Goal: Transaction & Acquisition: Purchase product/service

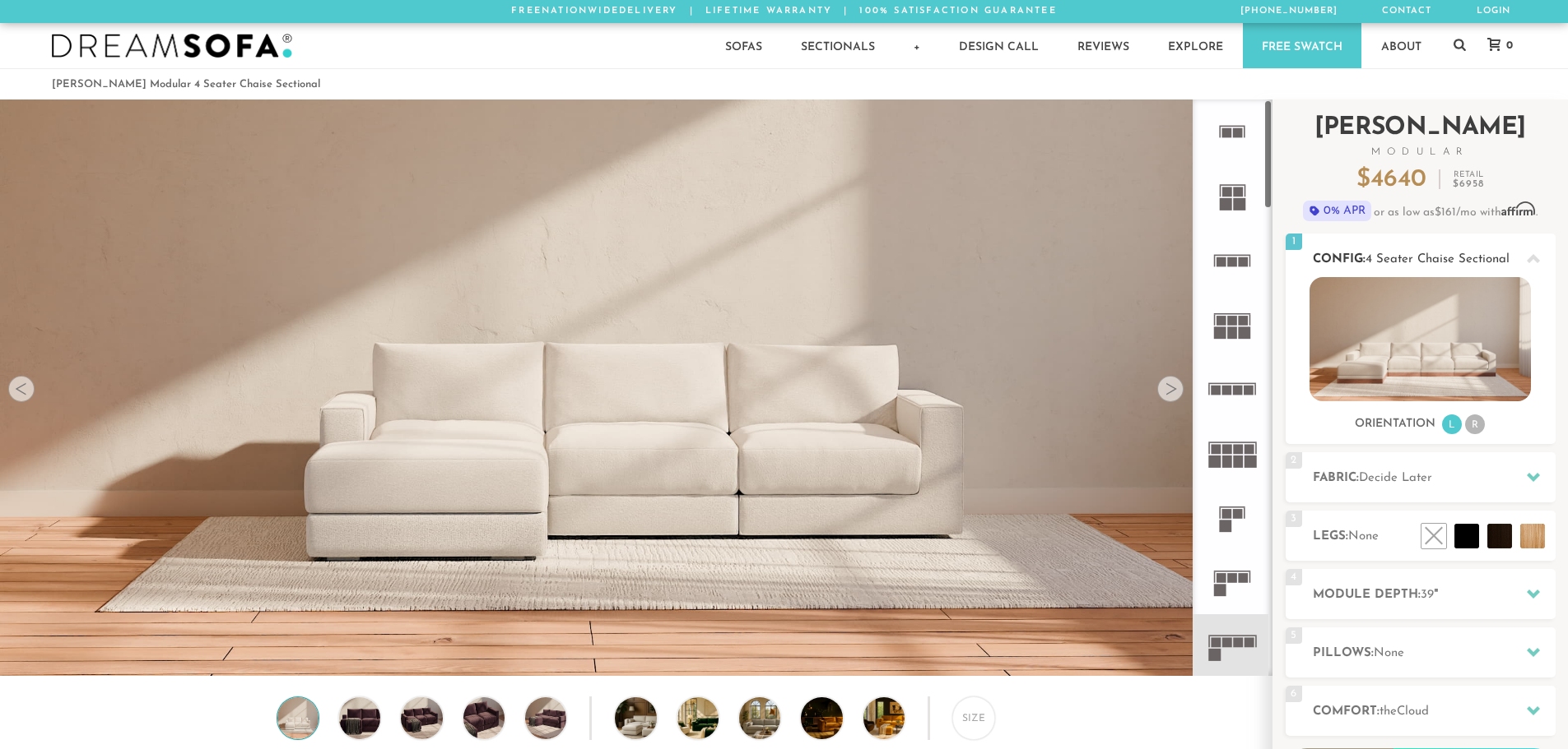
click at [1478, 427] on li "R" at bounding box center [1475, 425] width 20 height 20
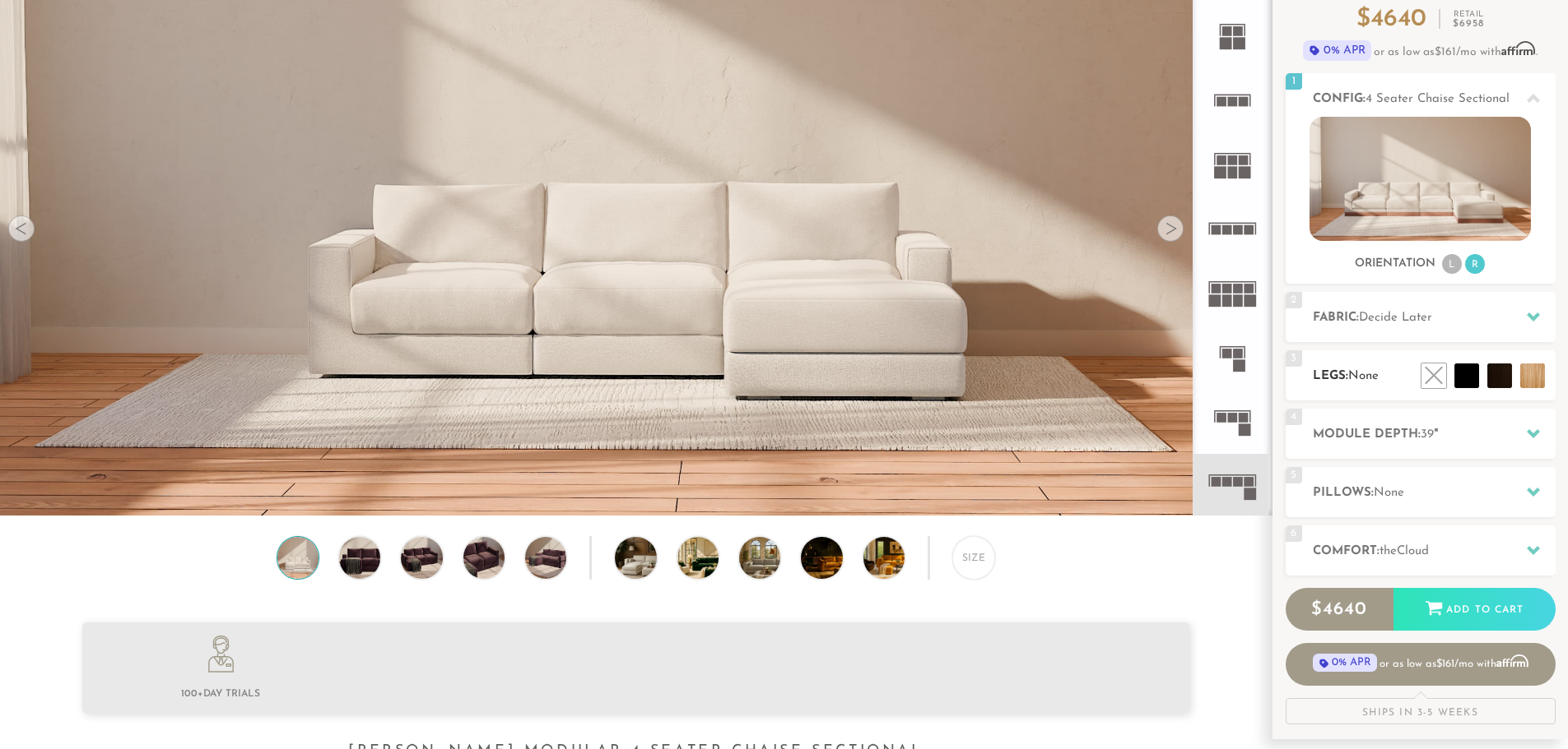
scroll to position [164, 0]
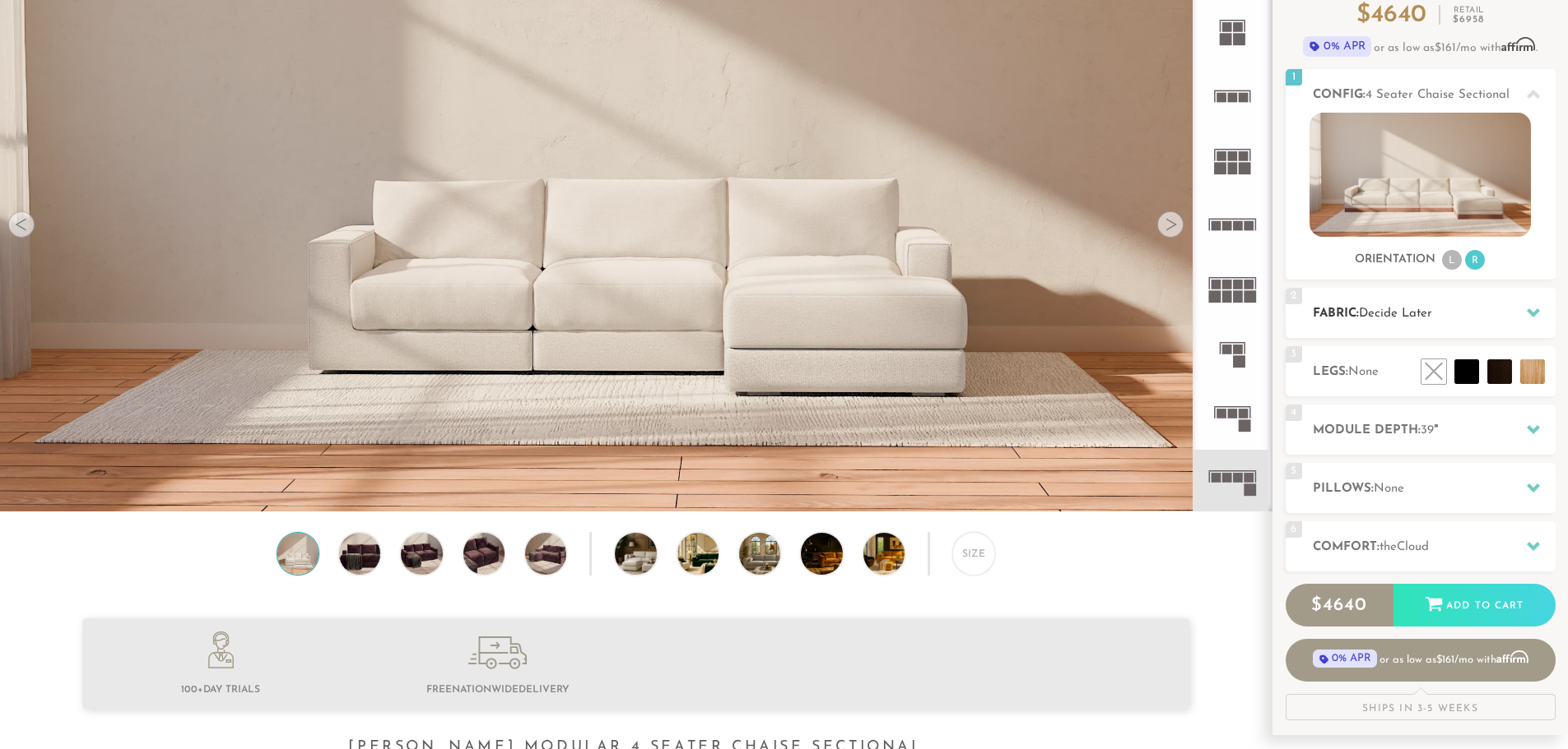
click at [1531, 313] on icon at bounding box center [1533, 313] width 13 height 9
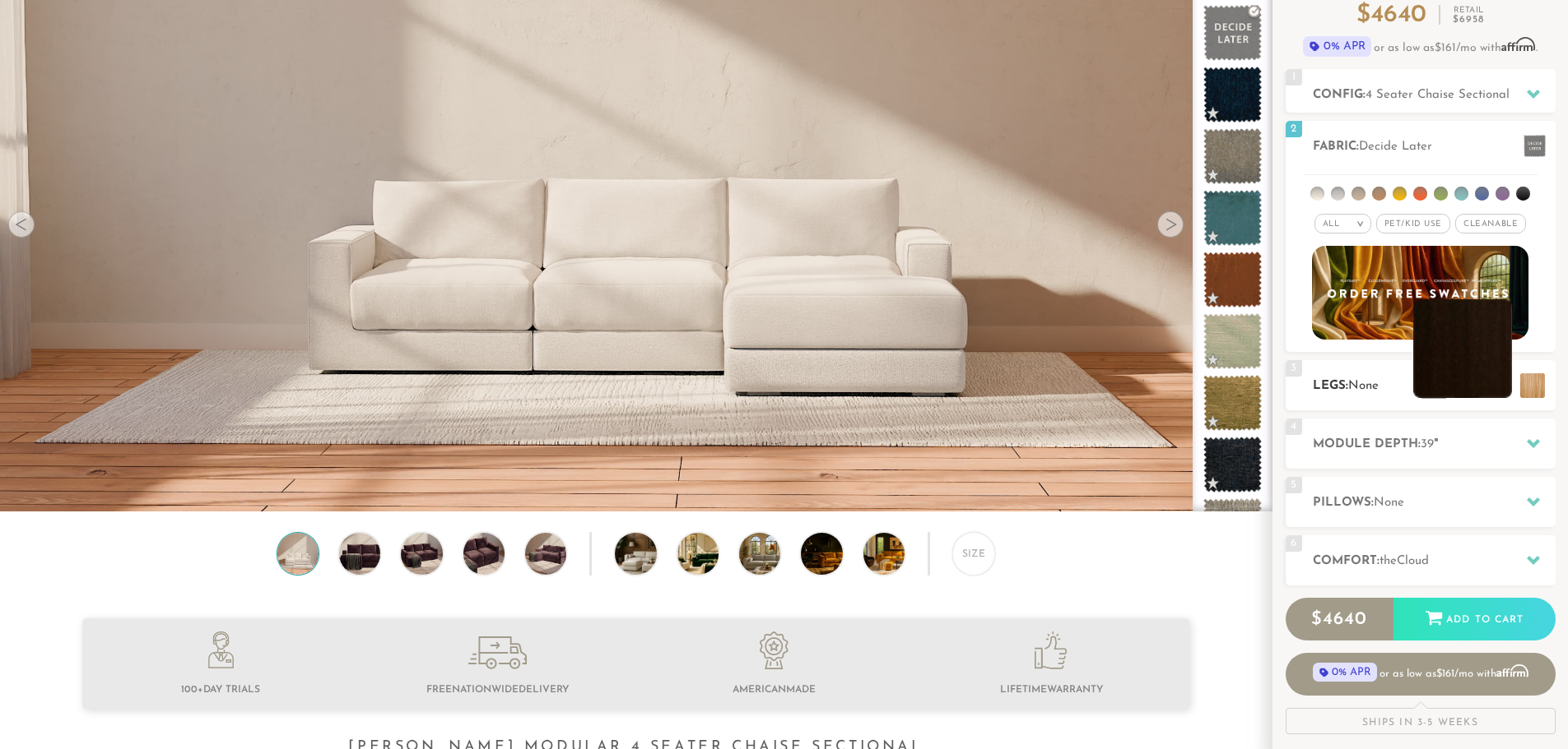
click at [1501, 383] on li at bounding box center [1463, 348] width 99 height 99
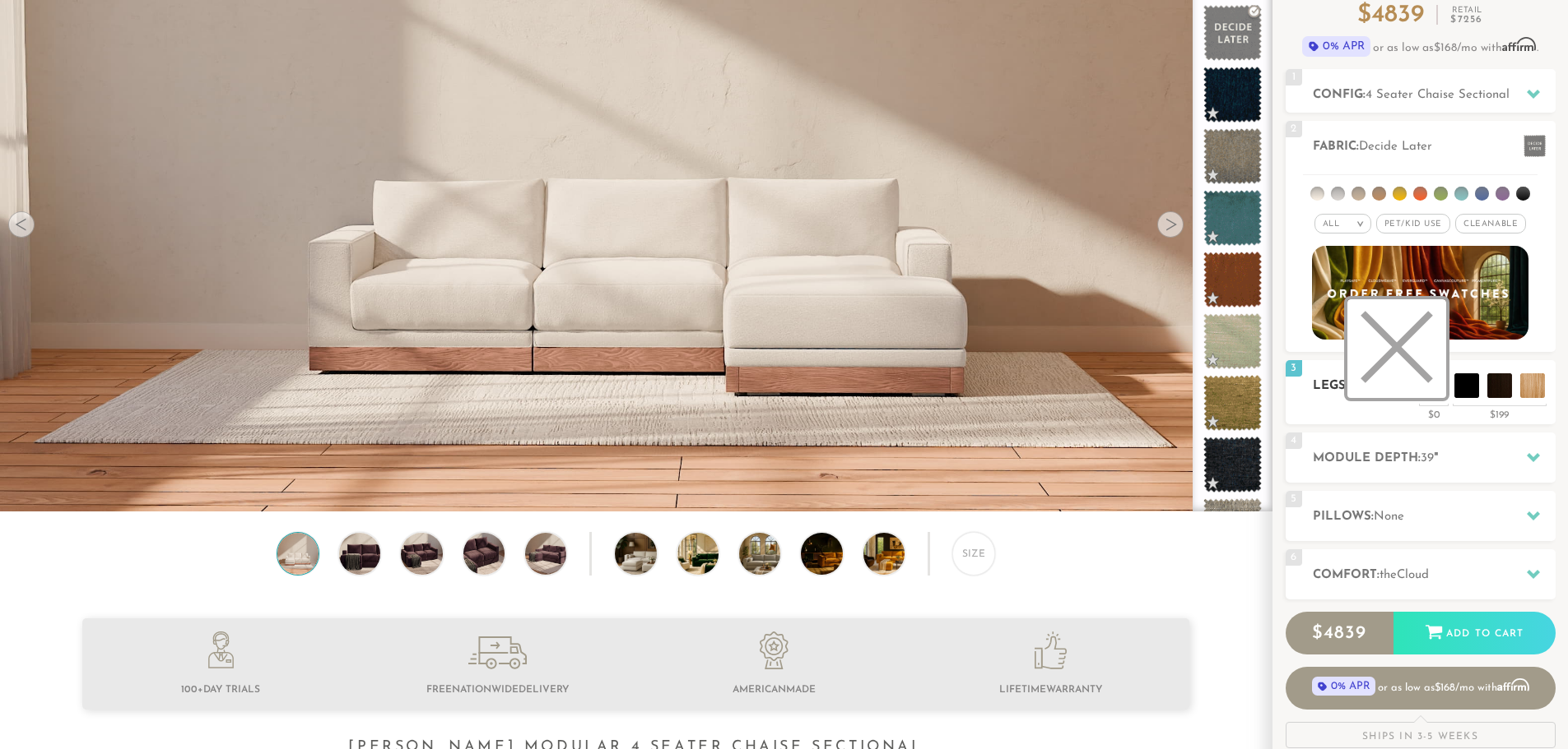
click at [1422, 383] on li at bounding box center [1396, 348] width 99 height 99
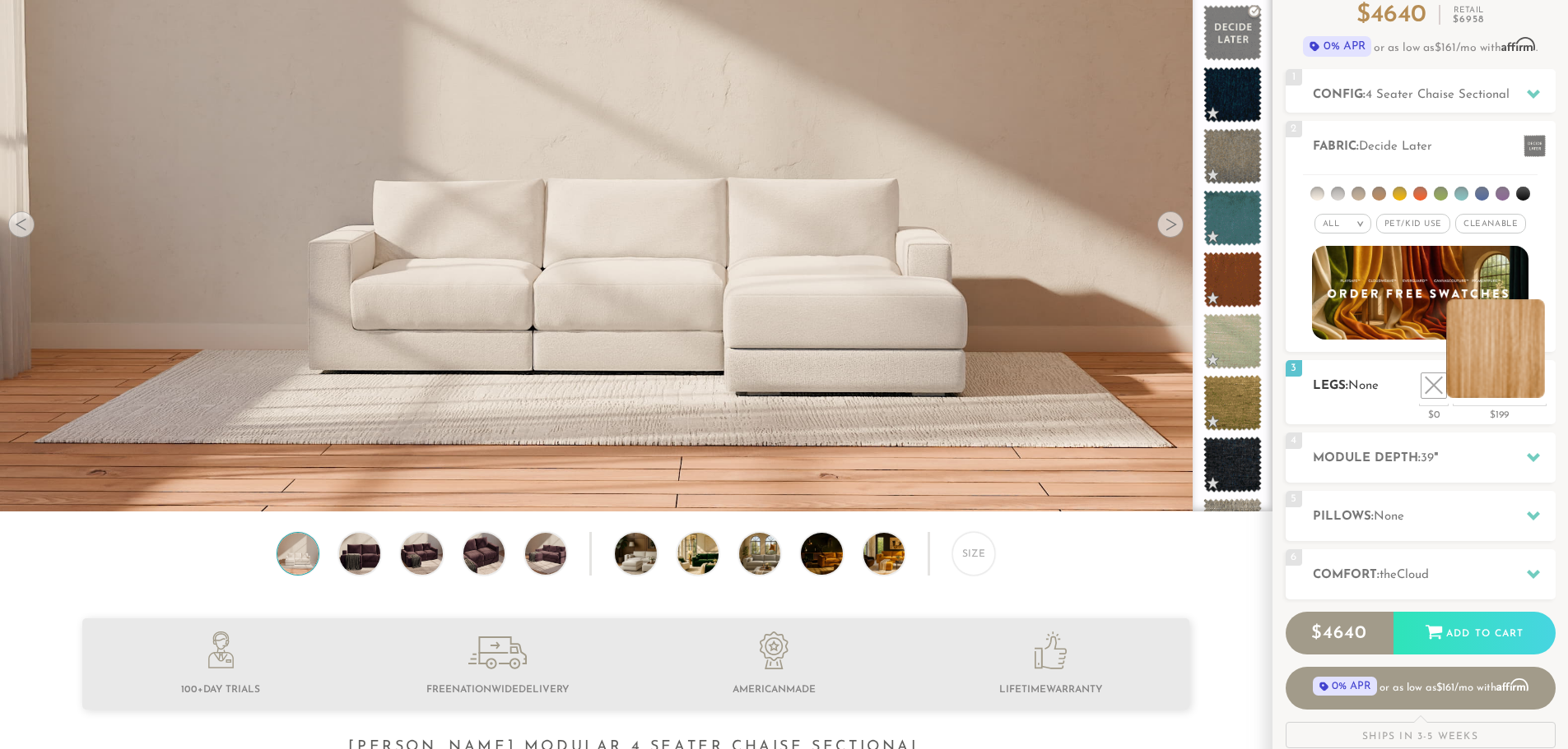
click at [1532, 383] on li at bounding box center [1495, 348] width 99 height 99
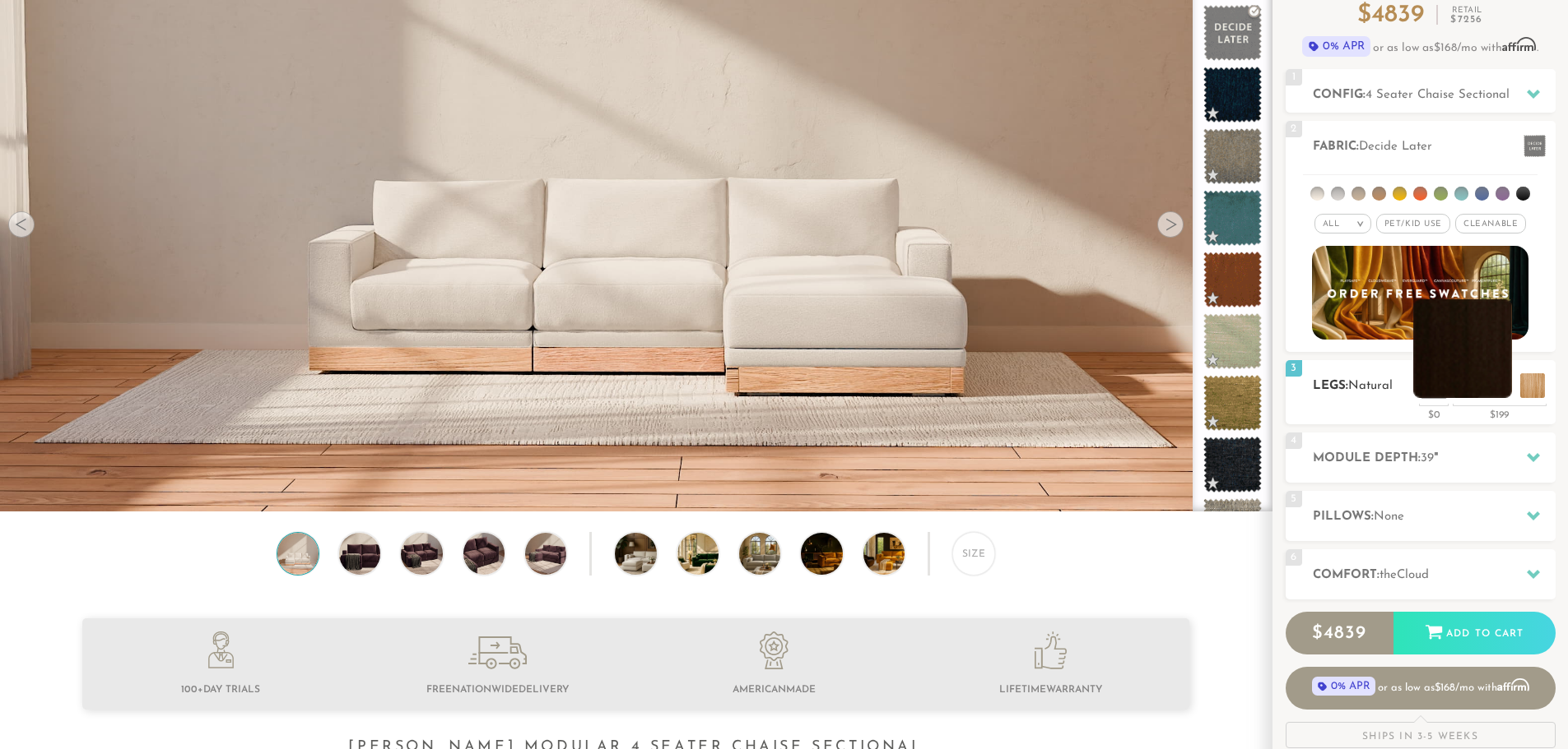
click at [1490, 386] on li at bounding box center [1463, 348] width 99 height 99
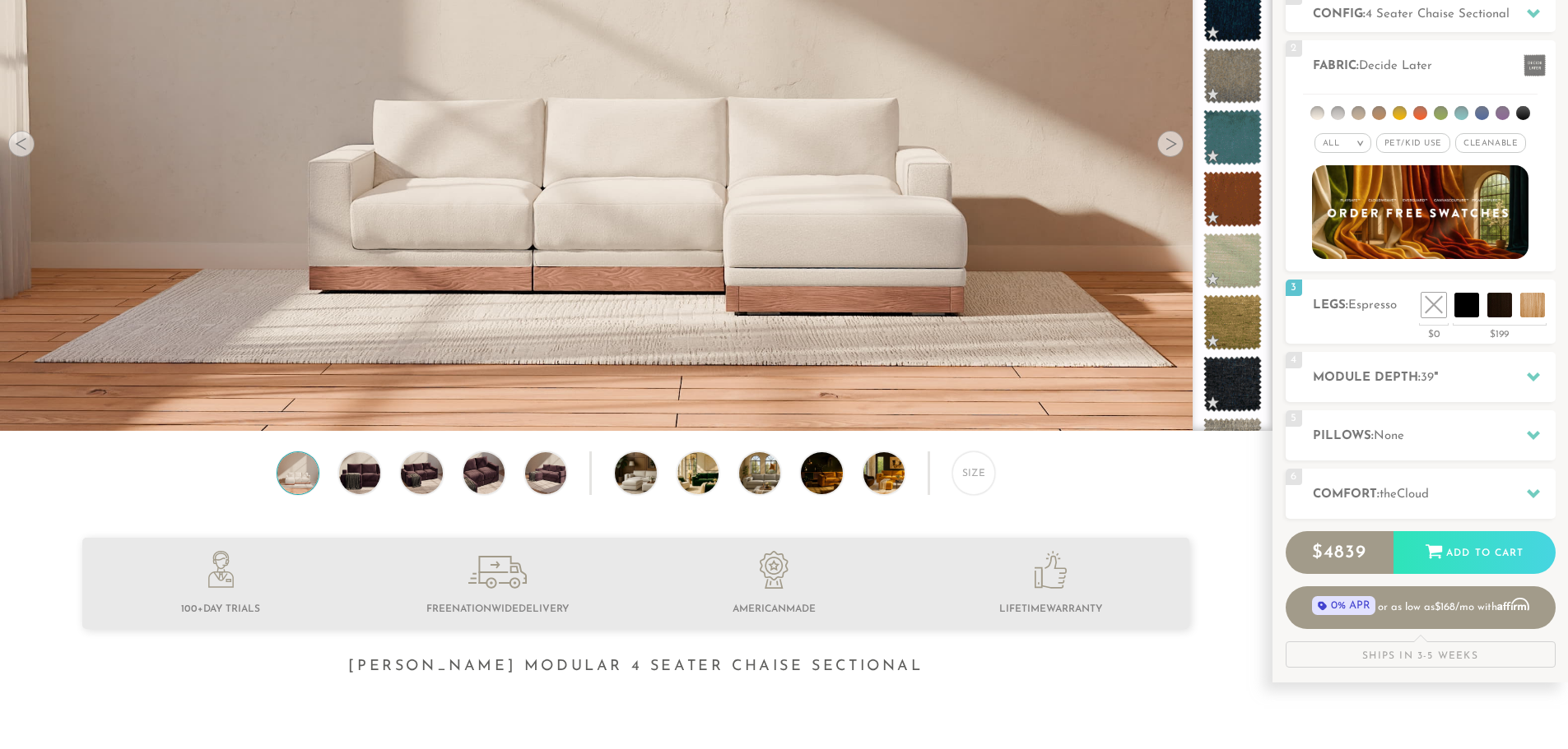
scroll to position [242, 0]
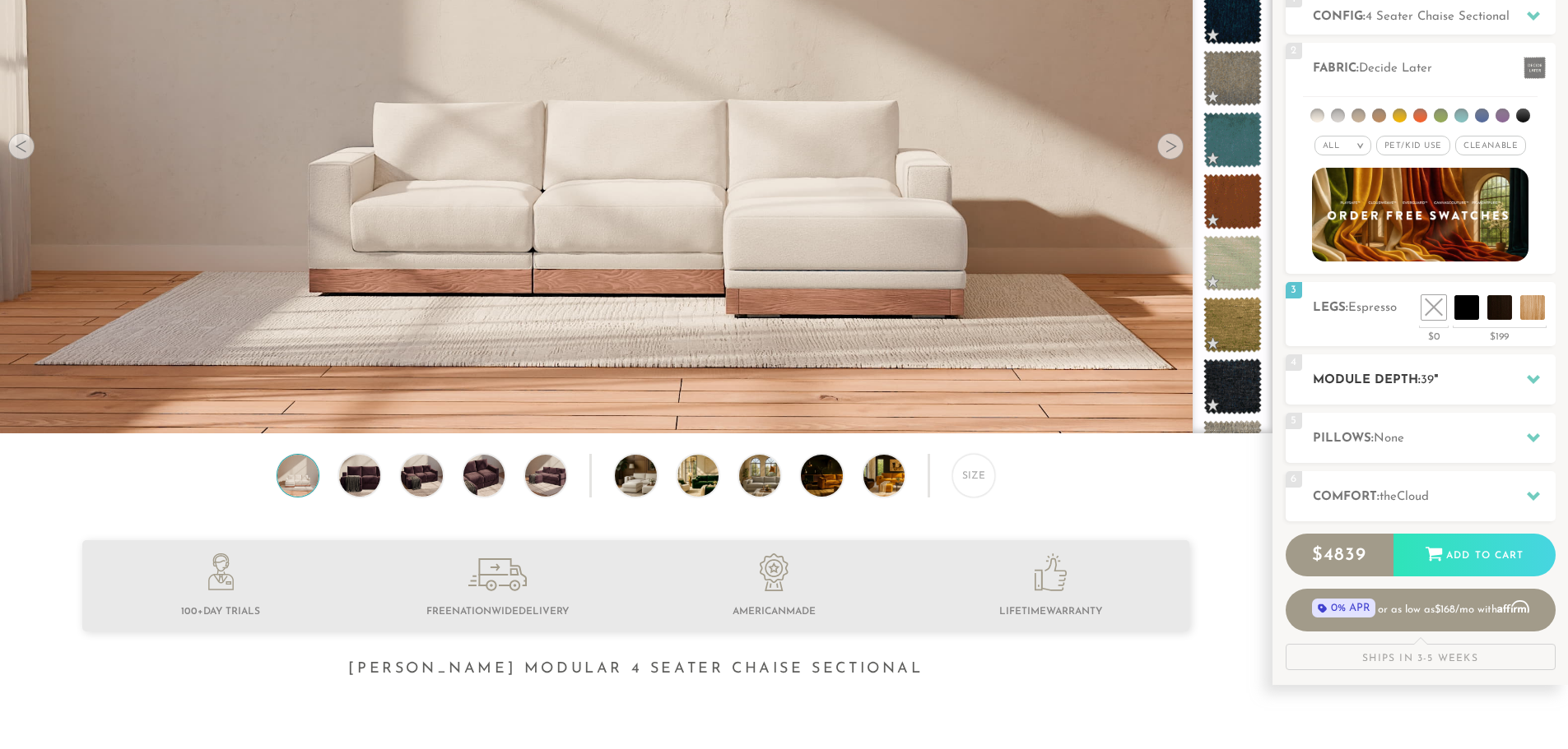
click at [1396, 370] on div "4 Module Depth: 39 "" at bounding box center [1421, 380] width 270 height 50
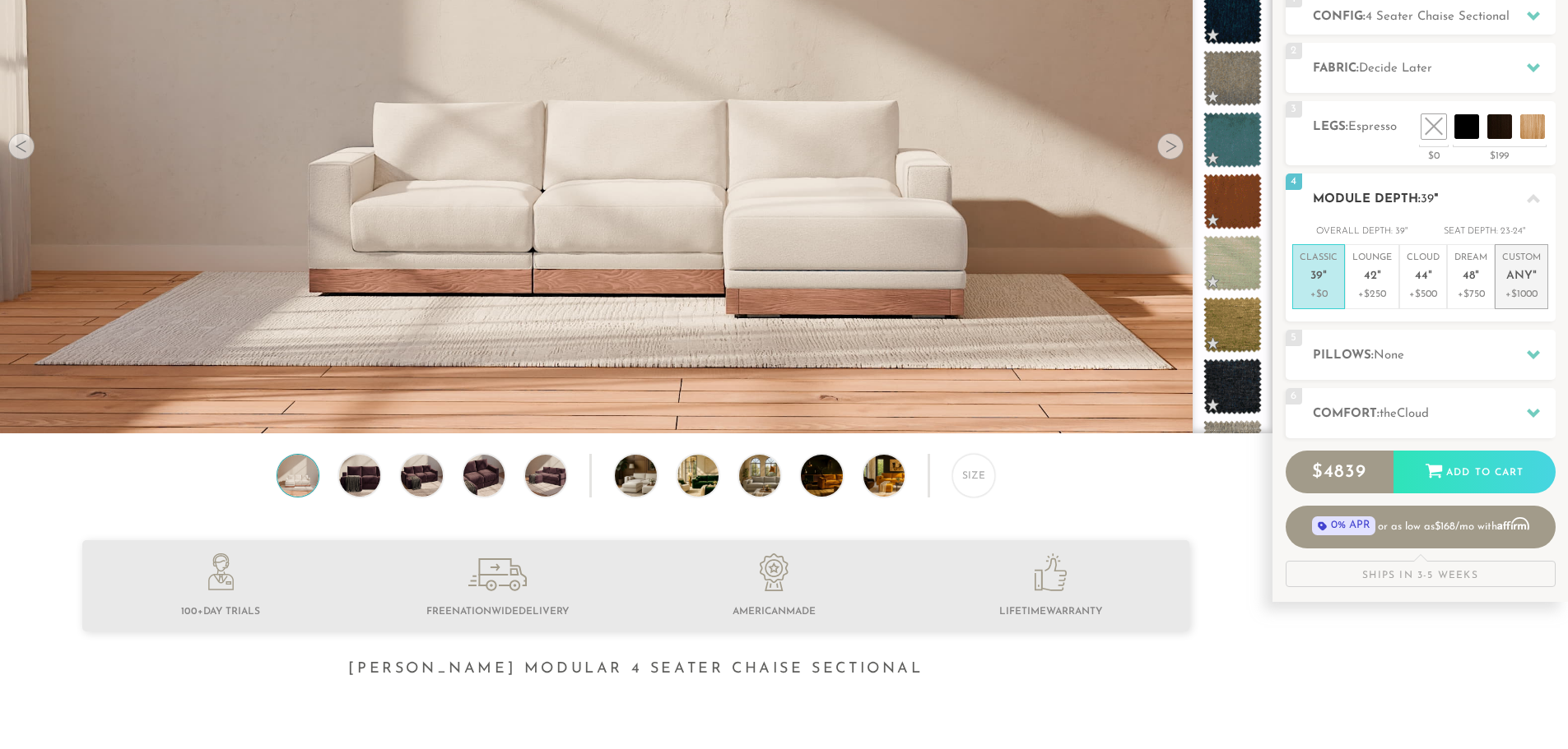
click at [1537, 260] on p "Custom Any "" at bounding box center [1521, 269] width 39 height 35
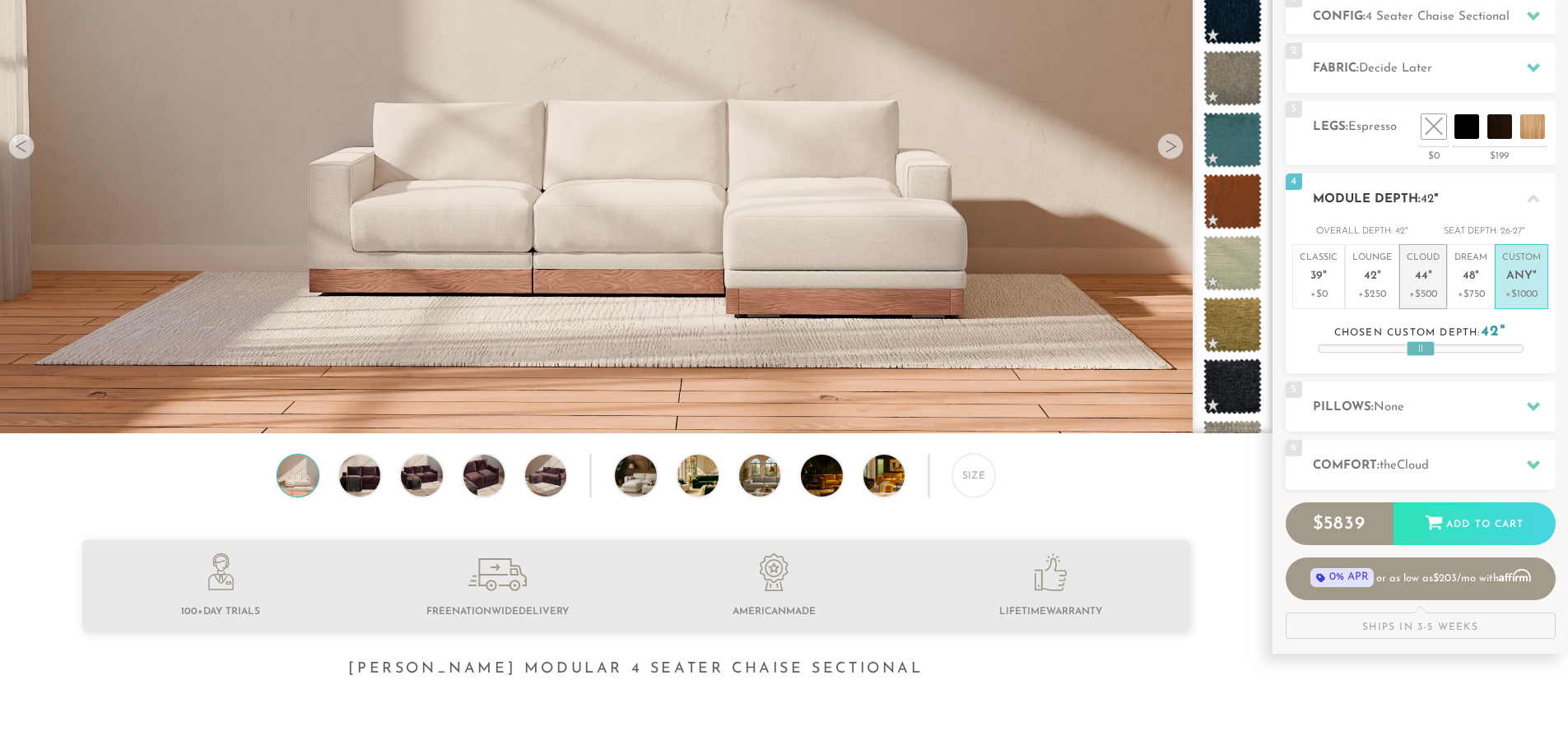
click at [1422, 294] on p "+$500" at bounding box center [1422, 295] width 33 height 14
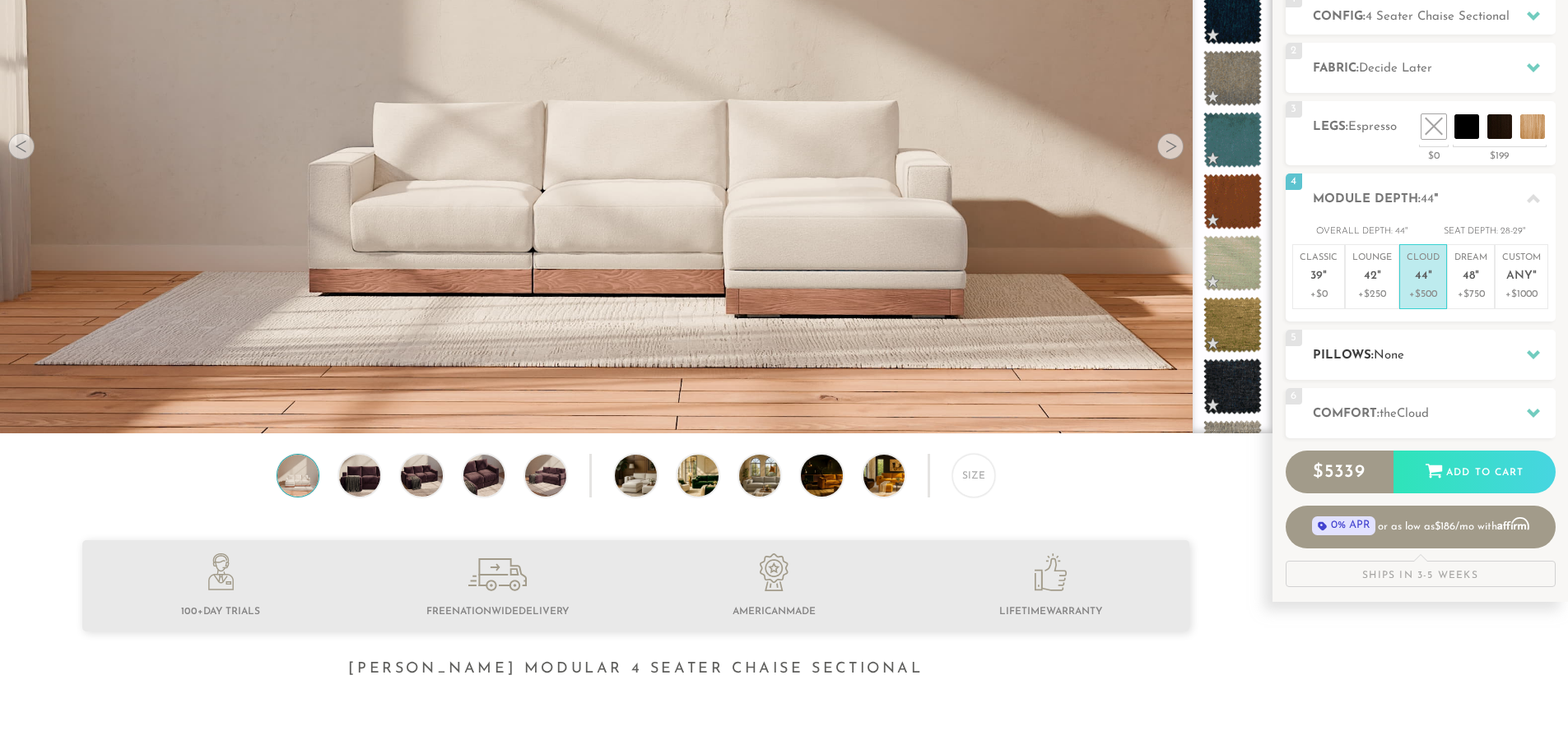
click at [1531, 352] on icon at bounding box center [1533, 355] width 13 height 9
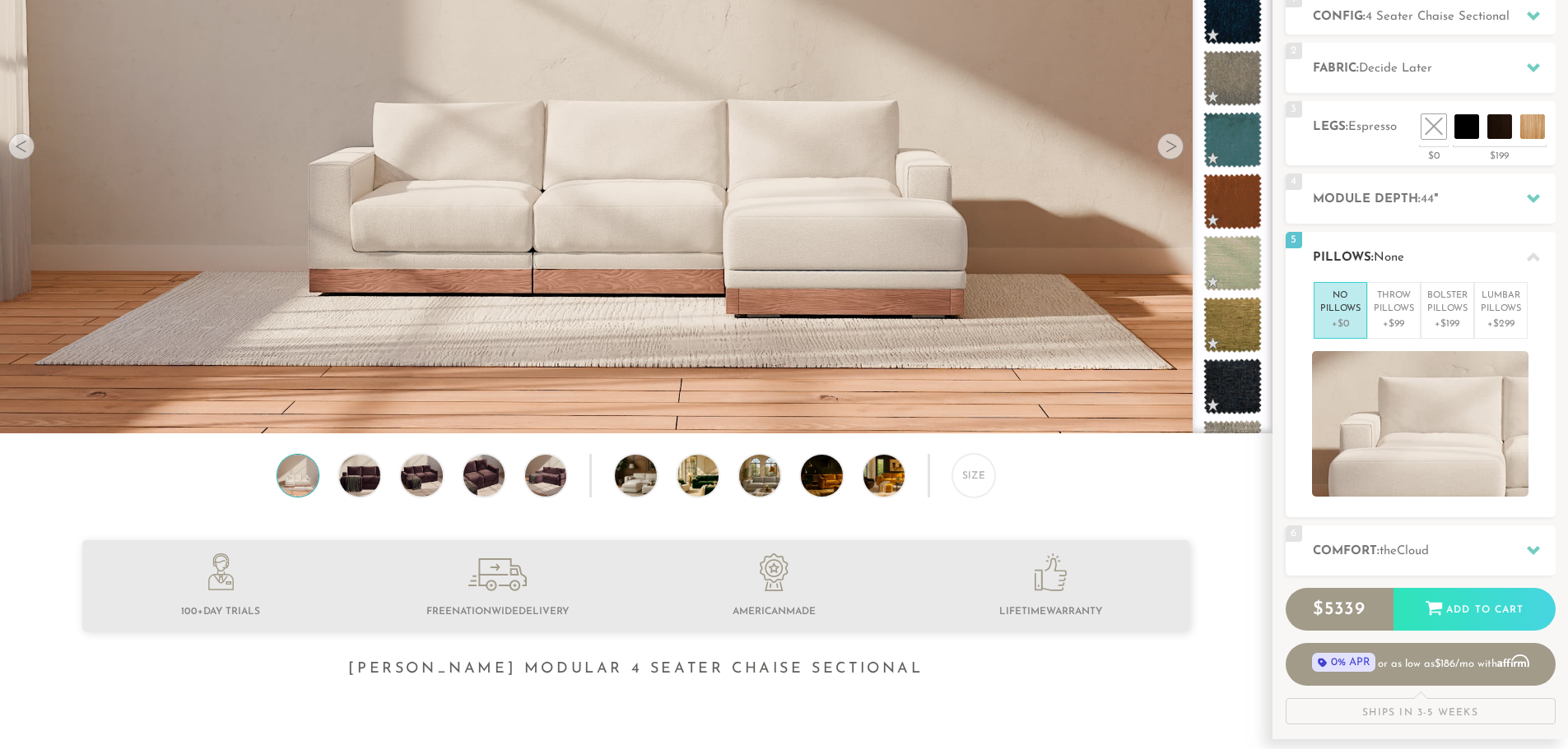
click at [1531, 259] on icon at bounding box center [1533, 257] width 13 height 9
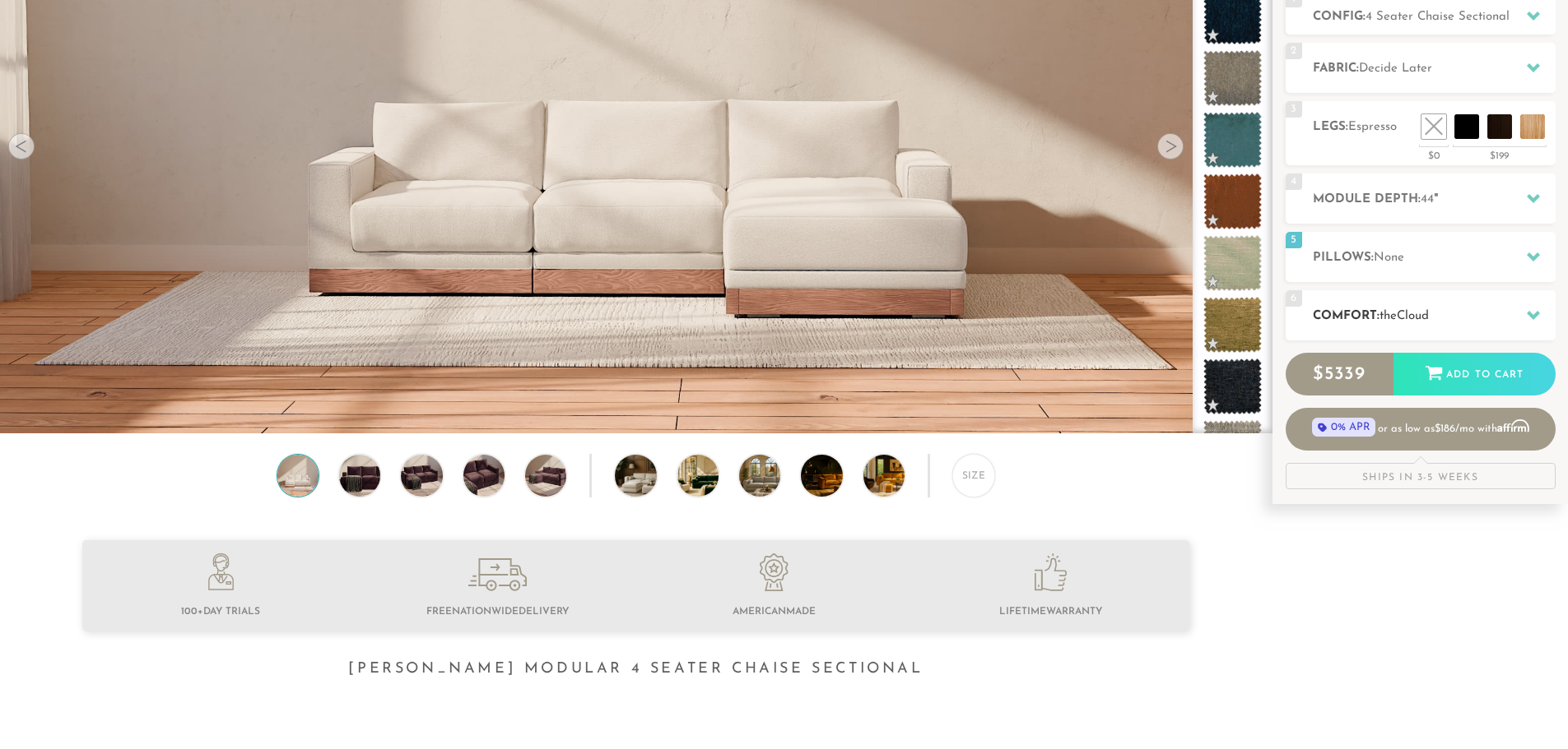
click at [1536, 315] on icon at bounding box center [1533, 315] width 13 height 9
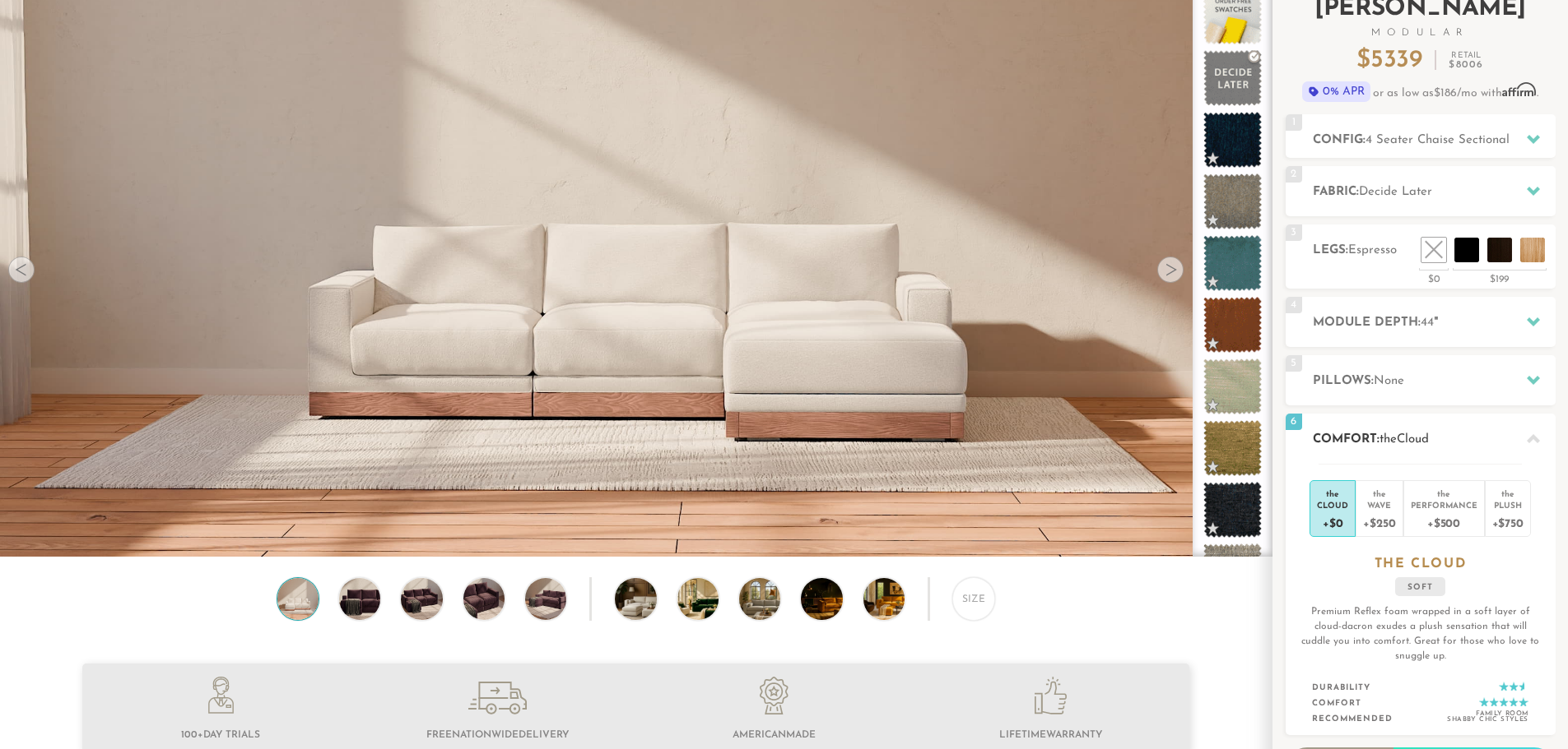
scroll to position [0, 0]
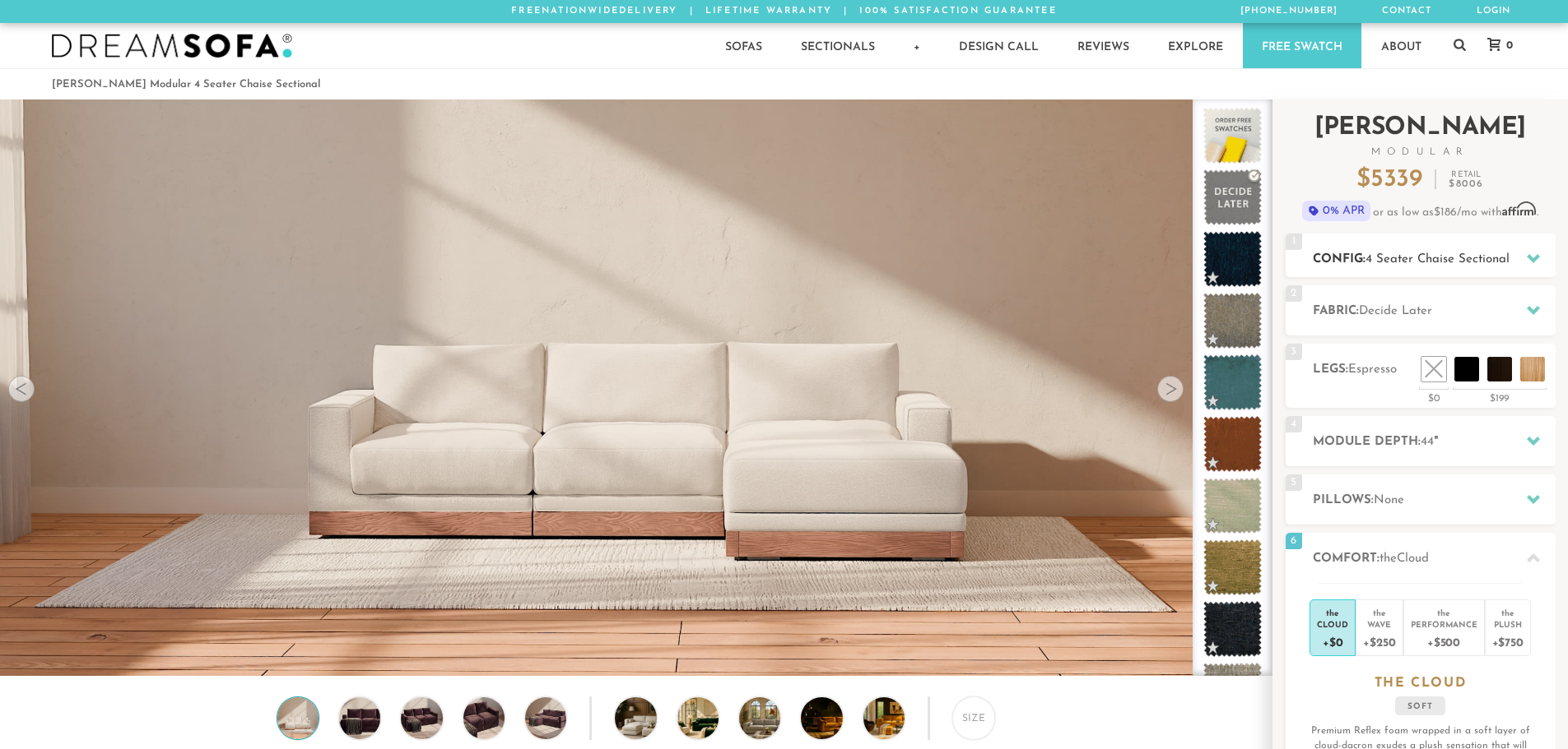
click at [1489, 256] on span "4 Seater Chaise Sectional" at bounding box center [1437, 260] width 144 height 13
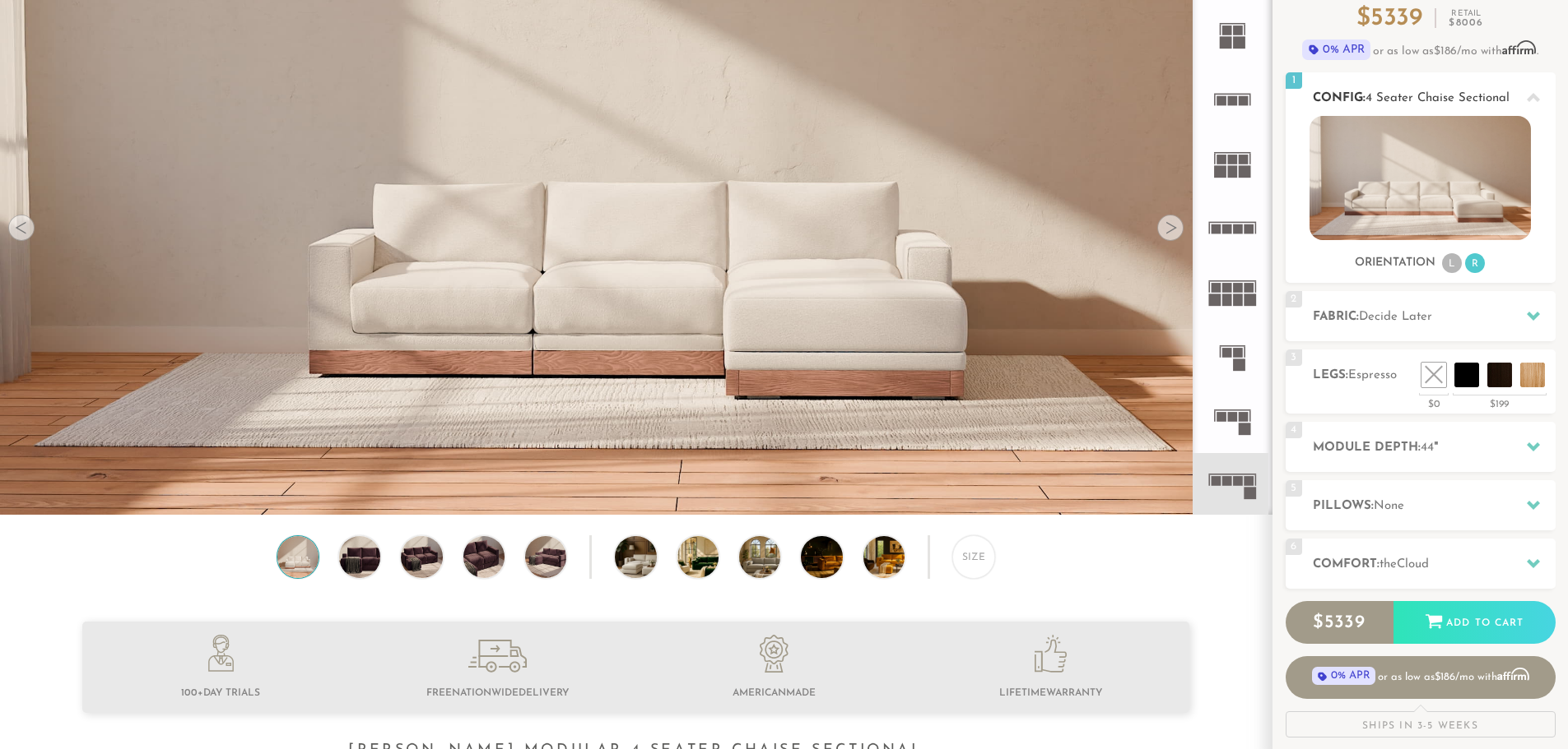
scroll to position [164, 0]
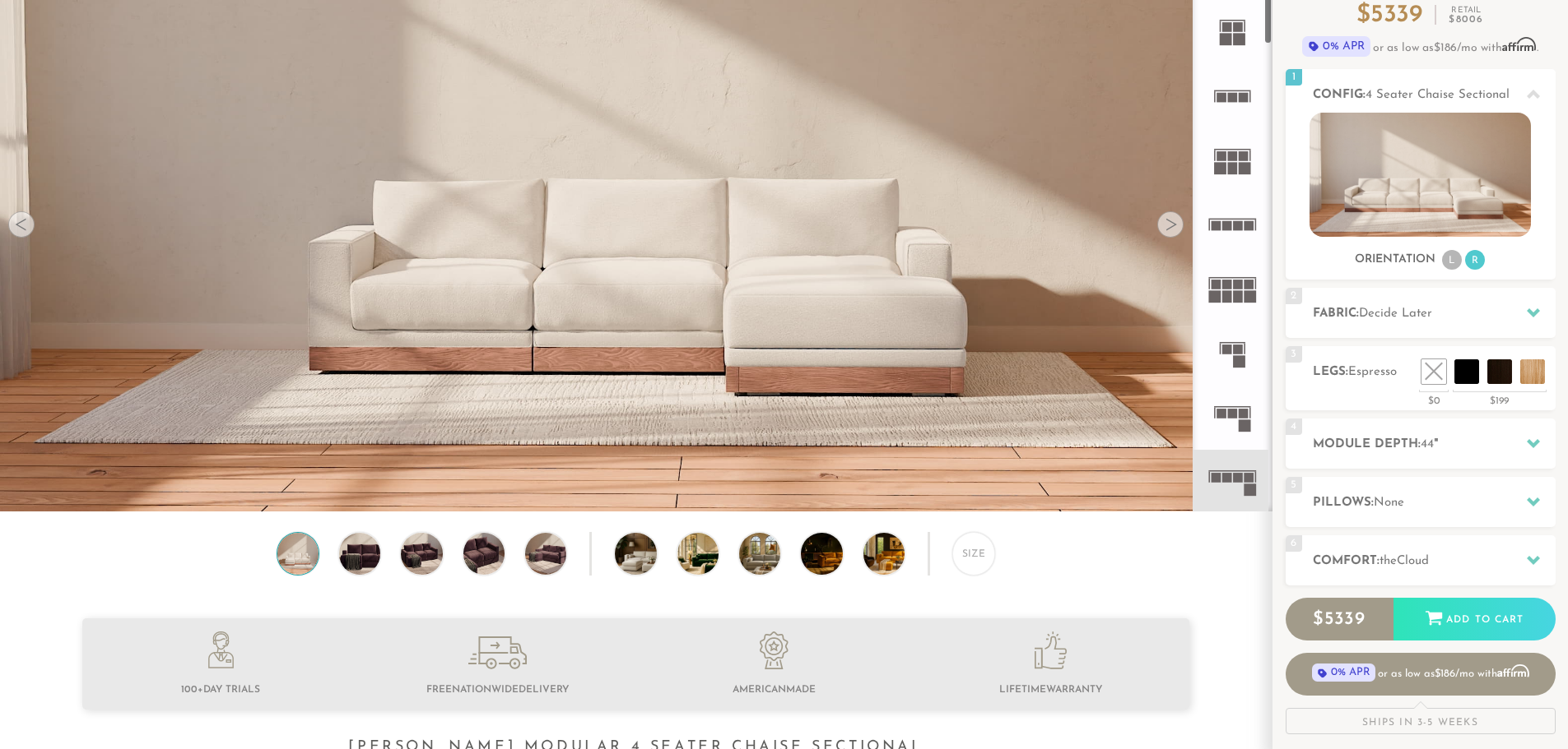
click at [1233, 418] on rect at bounding box center [1233, 413] width 10 height 10
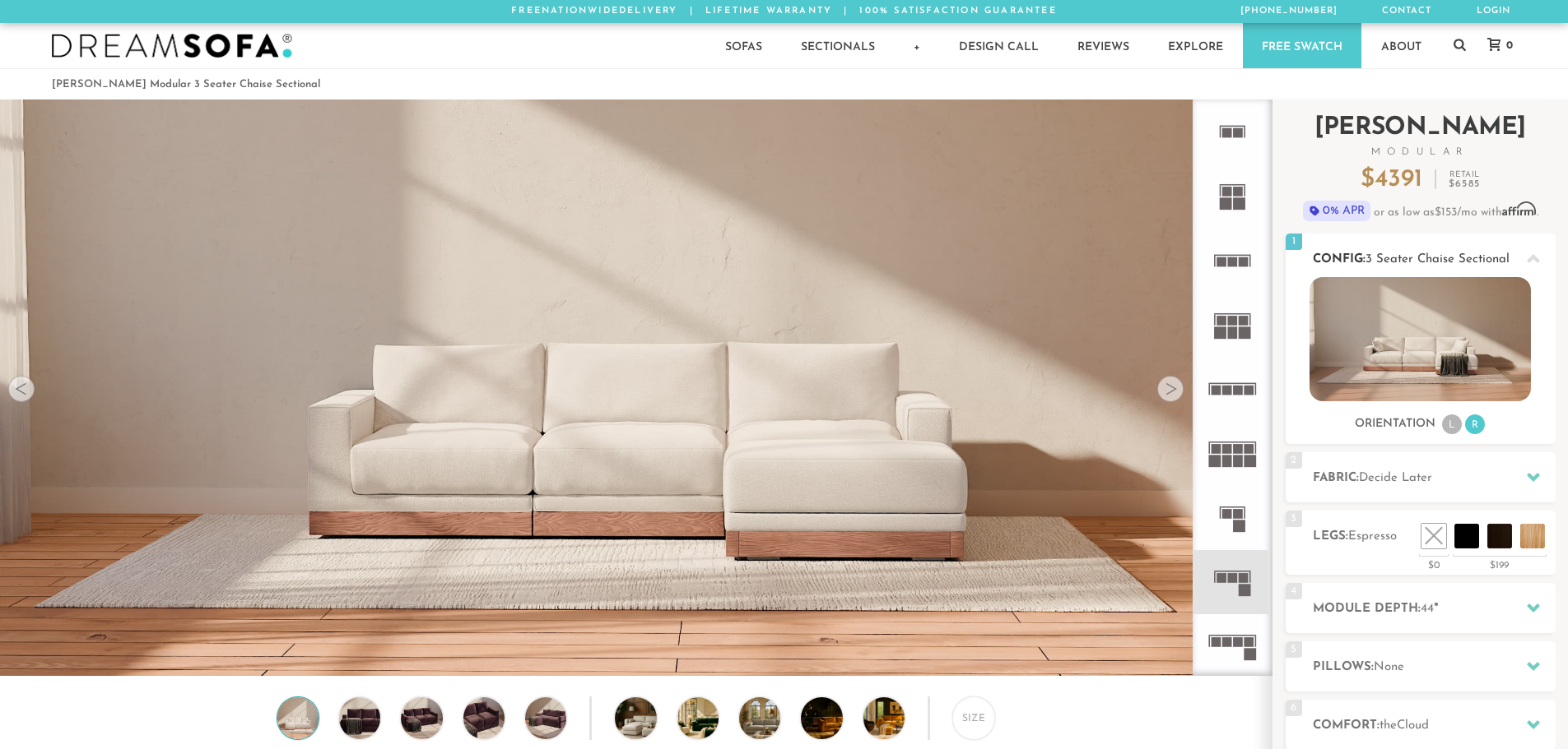
click at [1532, 248] on div at bounding box center [1533, 259] width 34 height 34
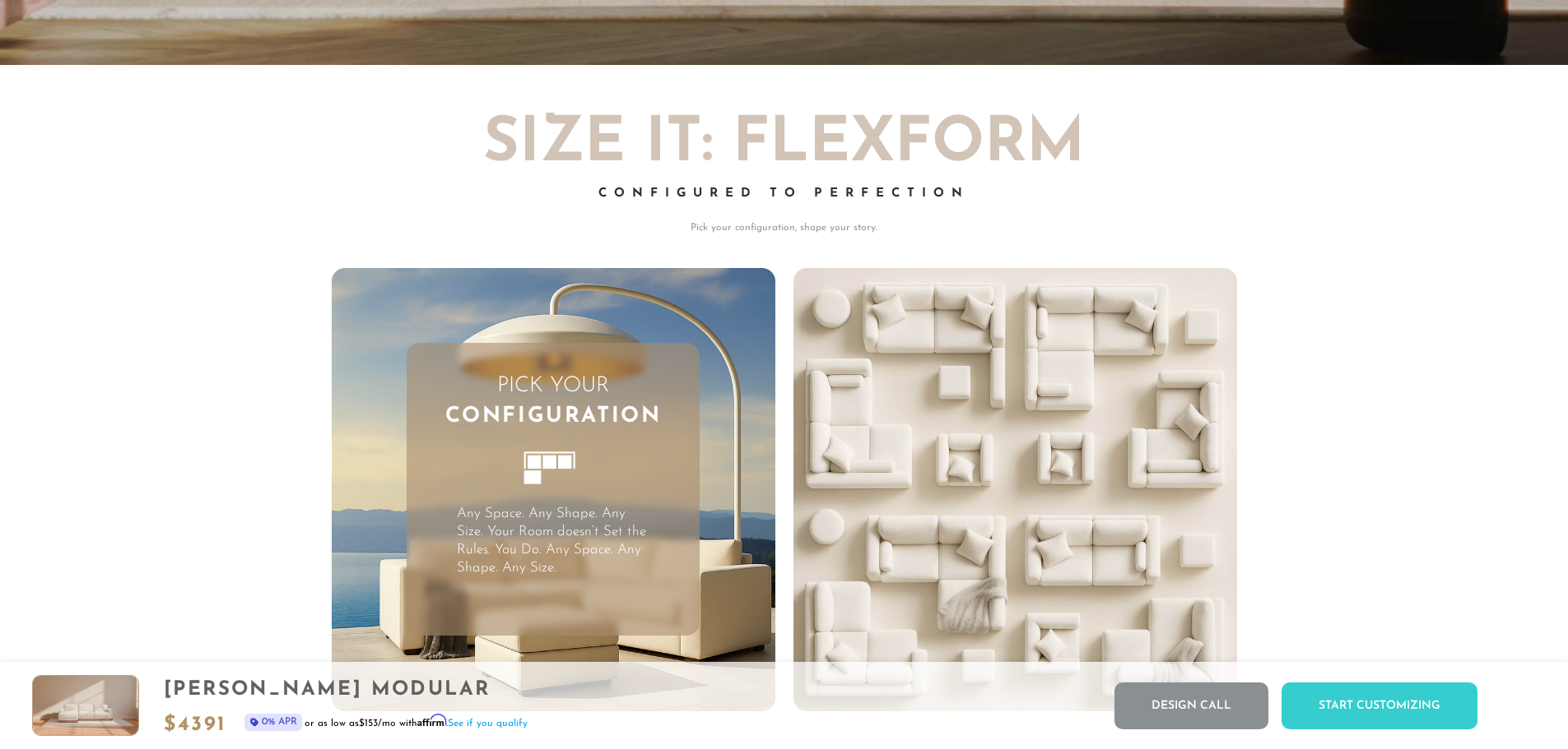
drag, startPoint x: 1564, startPoint y: 193, endPoint x: 1574, endPoint y: 220, distance: 28.8
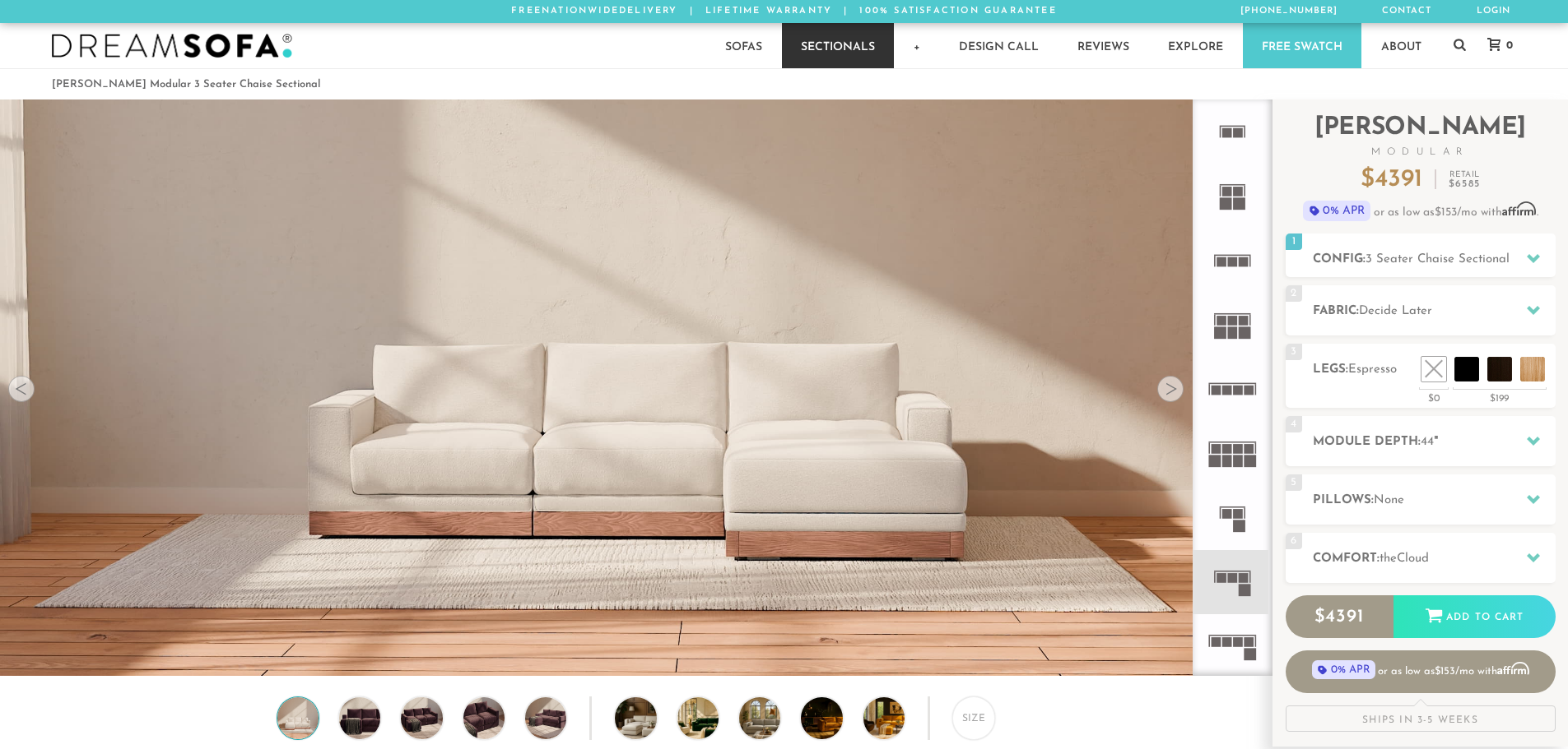
click at [819, 46] on link "Sectionals" at bounding box center [837, 46] width 112 height 45
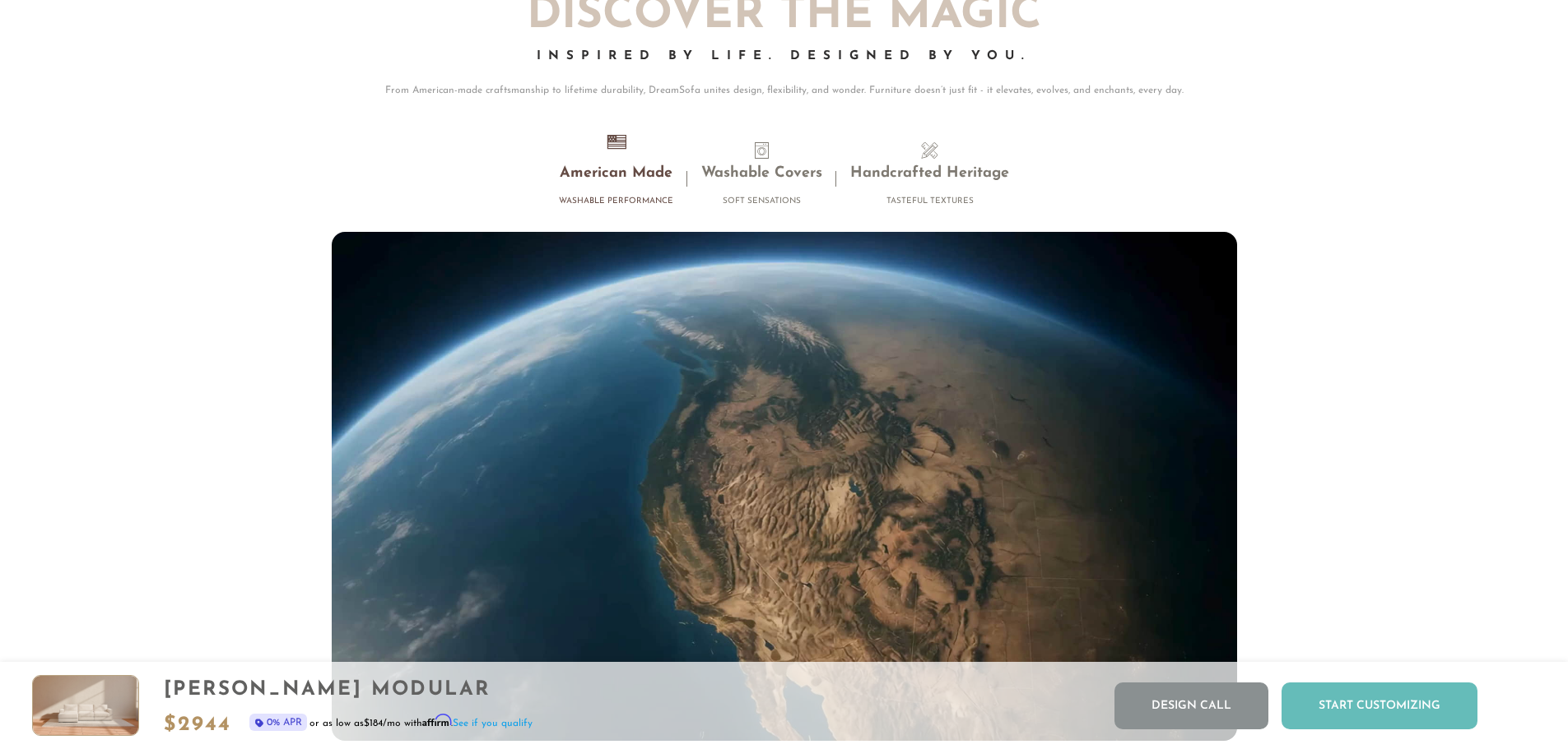
click at [1324, 703] on div "Start Customizing" at bounding box center [1379, 706] width 196 height 47
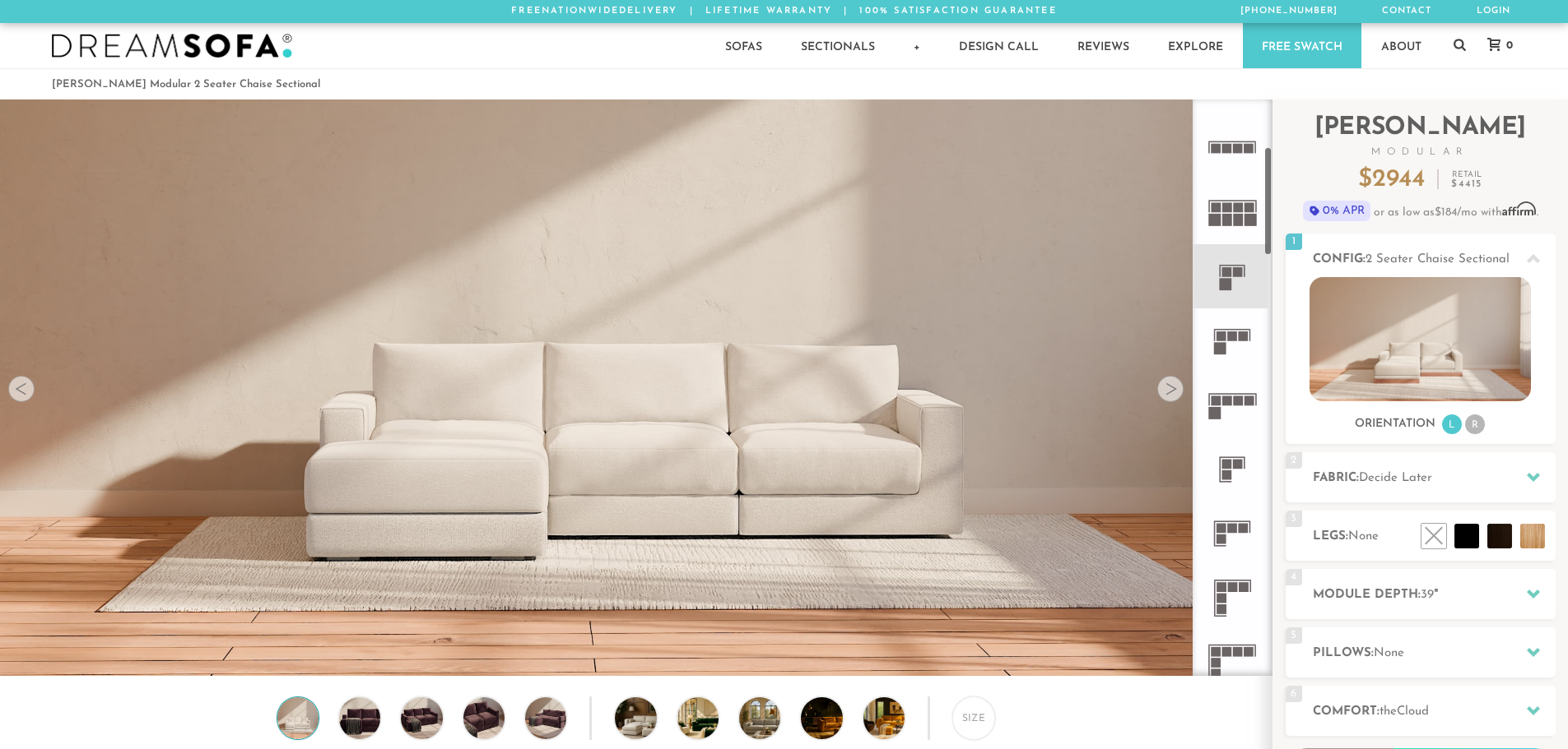
scroll to position [238, 0]
click at [1226, 362] on icon at bounding box center [1231, 344] width 64 height 64
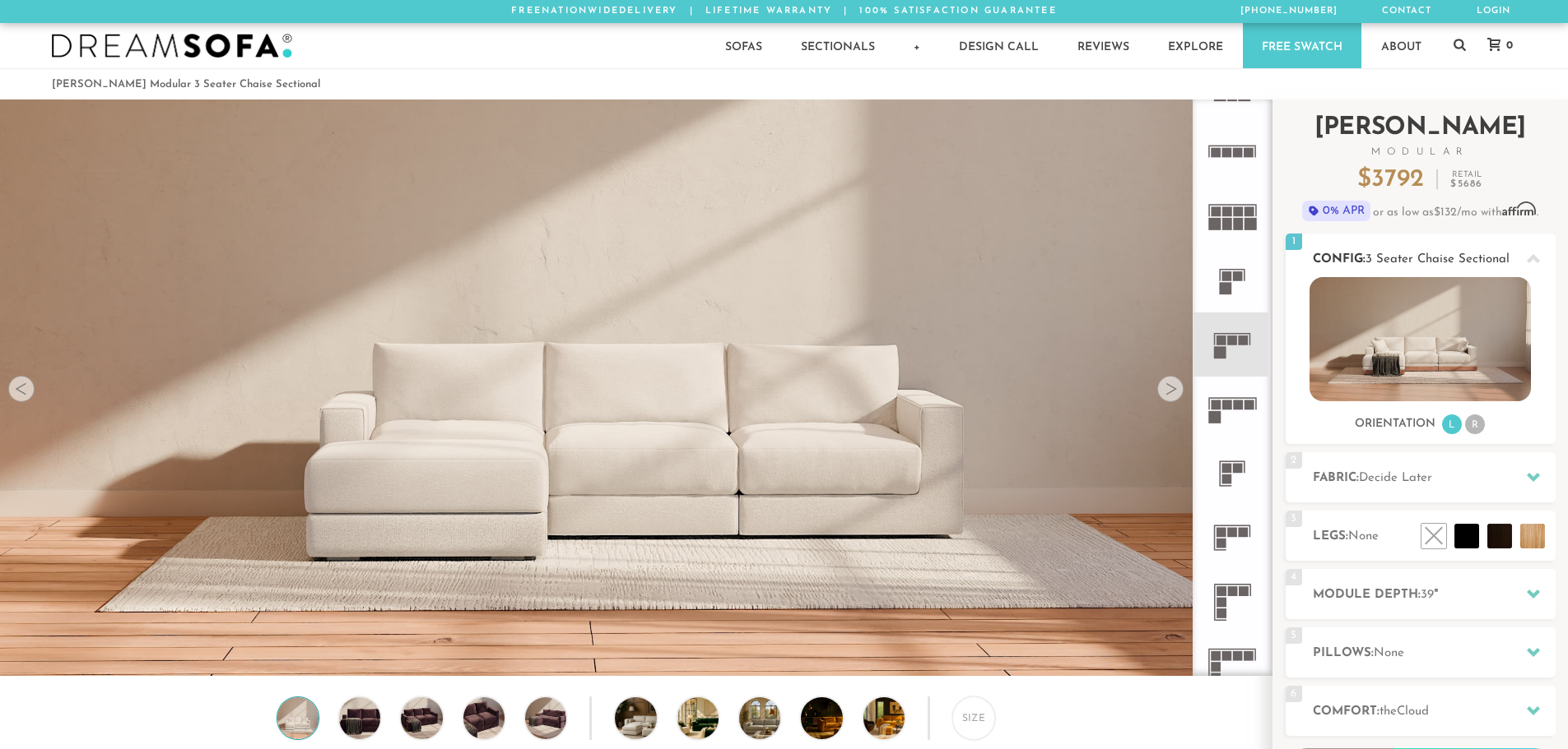
click at [1473, 428] on li "R" at bounding box center [1475, 425] width 20 height 20
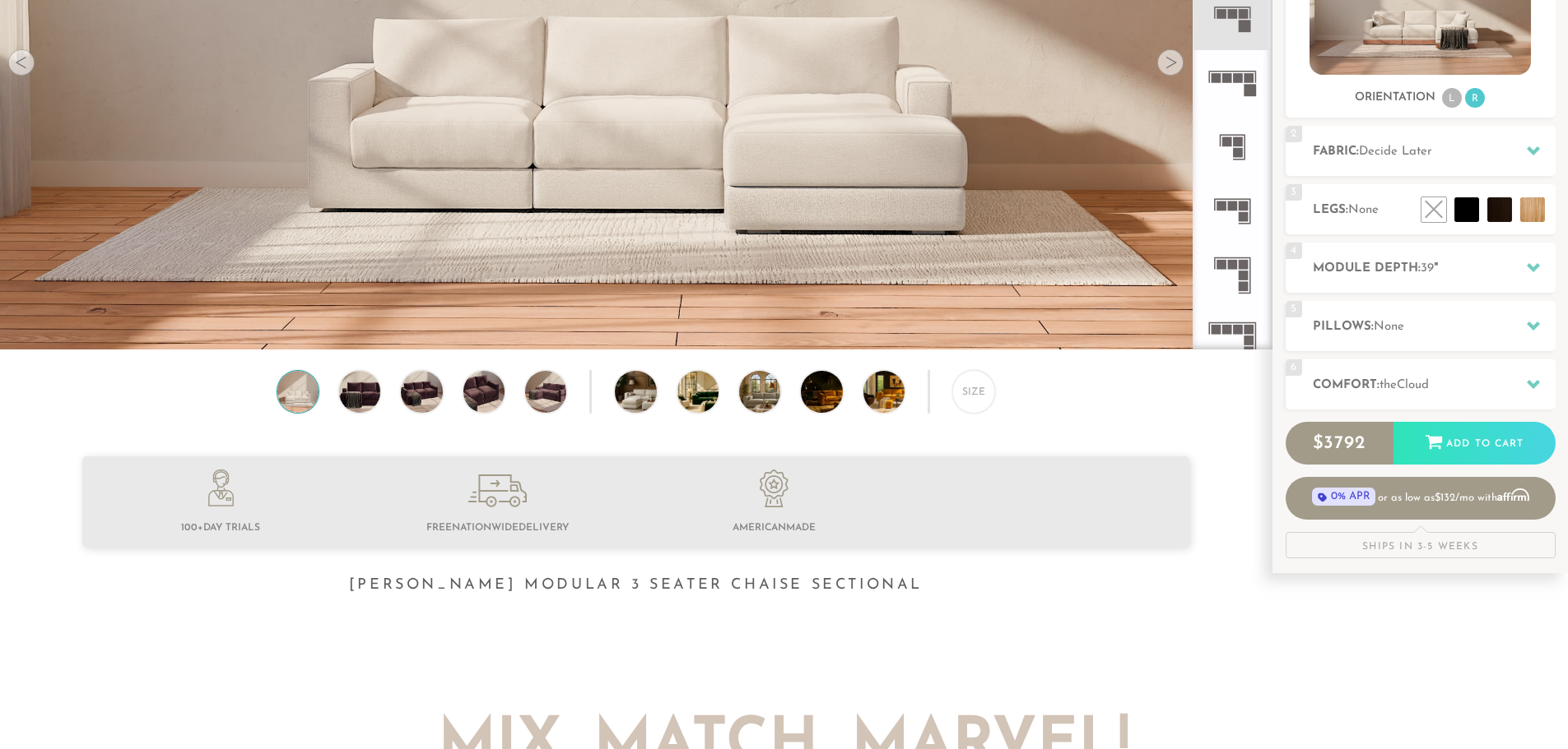
scroll to position [329, 0]
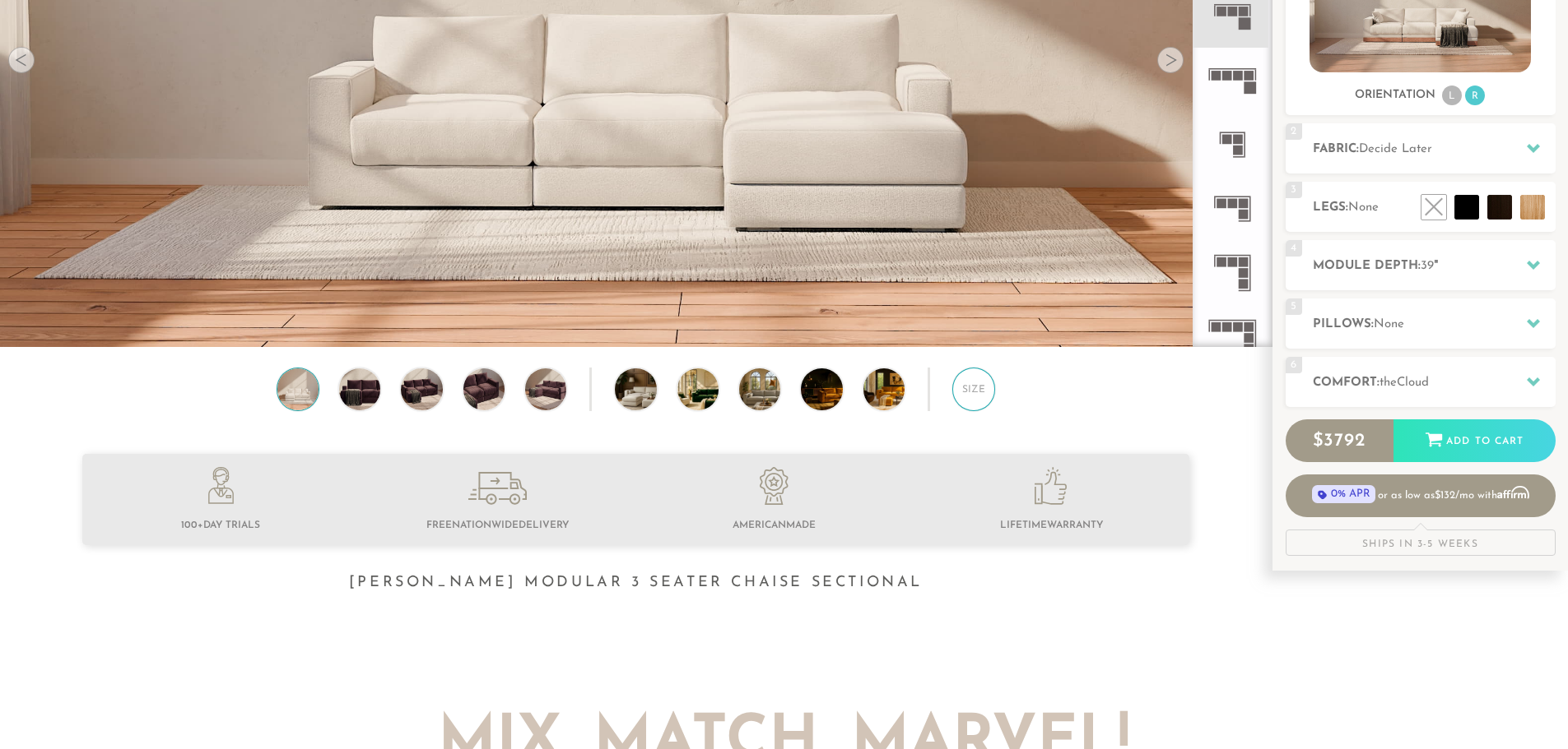
click at [985, 393] on div "Size" at bounding box center [974, 389] width 43 height 43
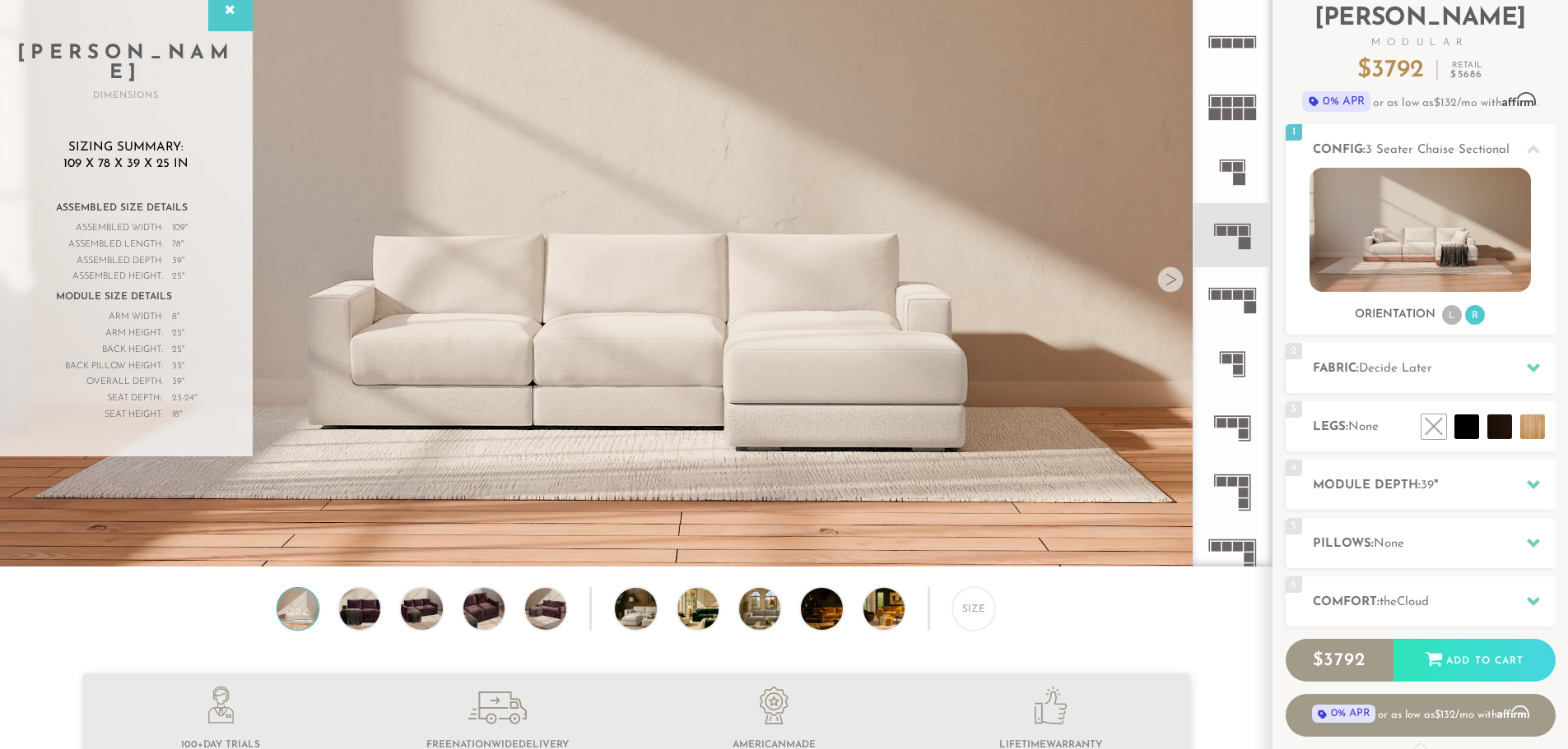
scroll to position [6, 0]
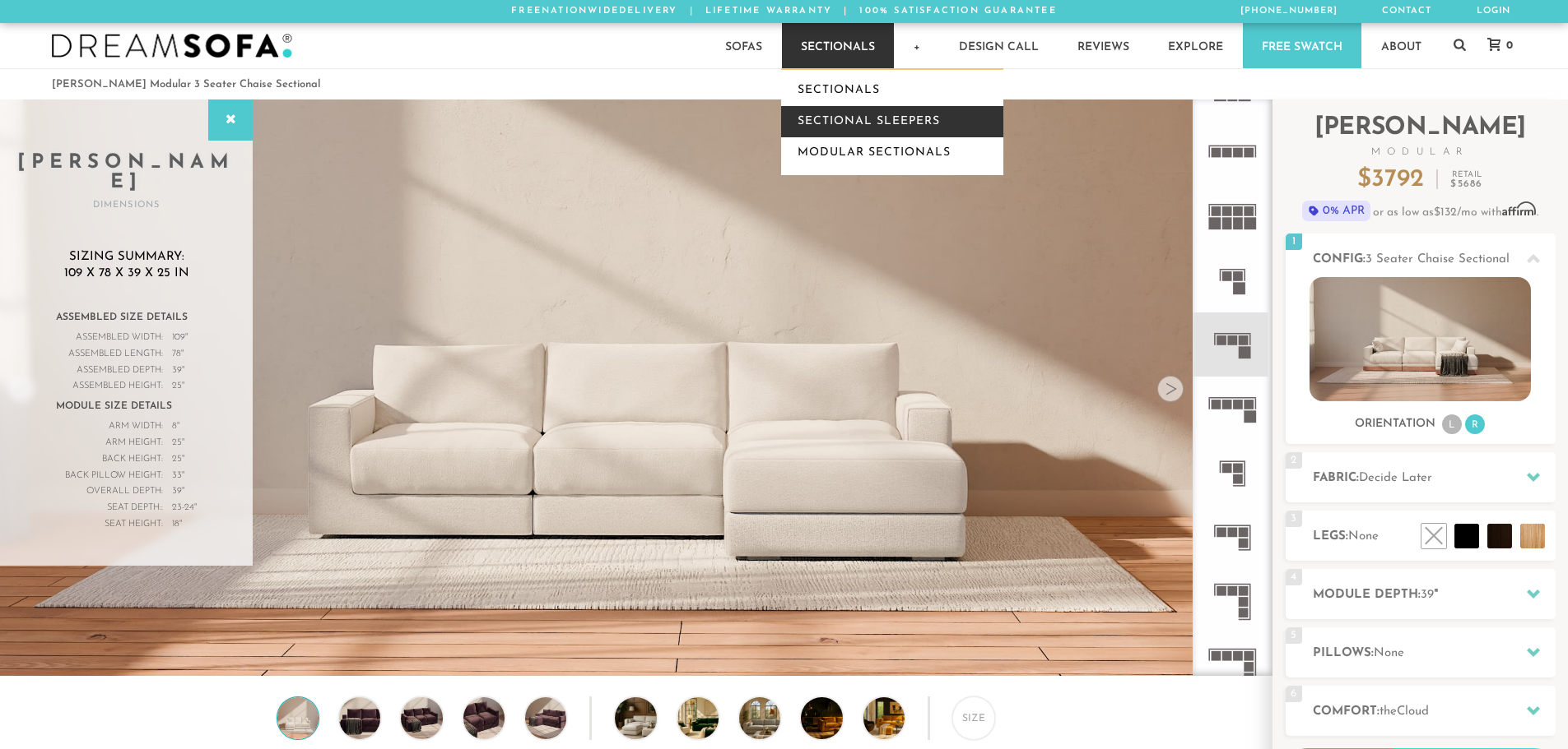
click at [872, 114] on link "Sectional Sleepers" at bounding box center [891, 121] width 222 height 31
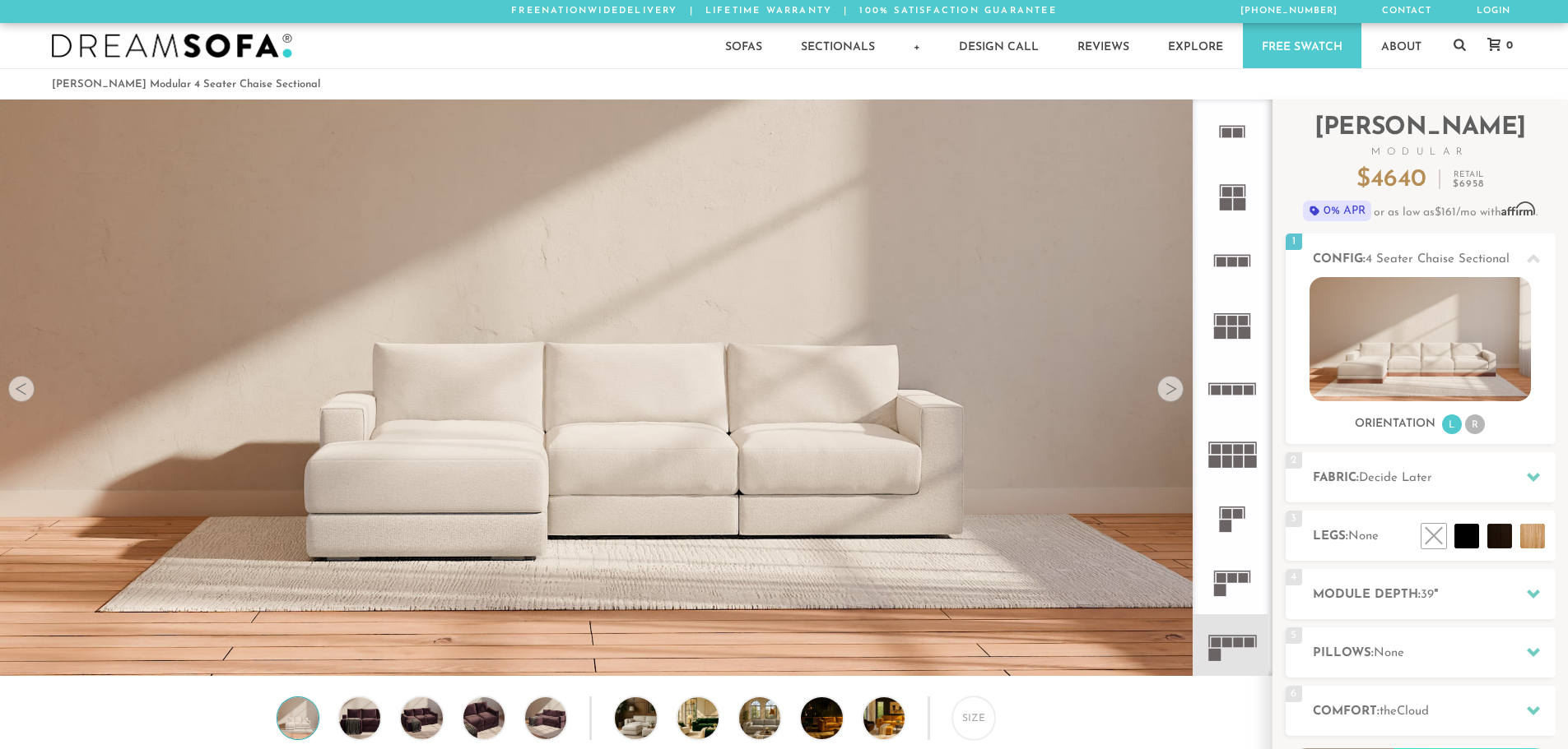
scroll to position [19261, 1555]
click at [1481, 427] on li "R" at bounding box center [1475, 425] width 20 height 20
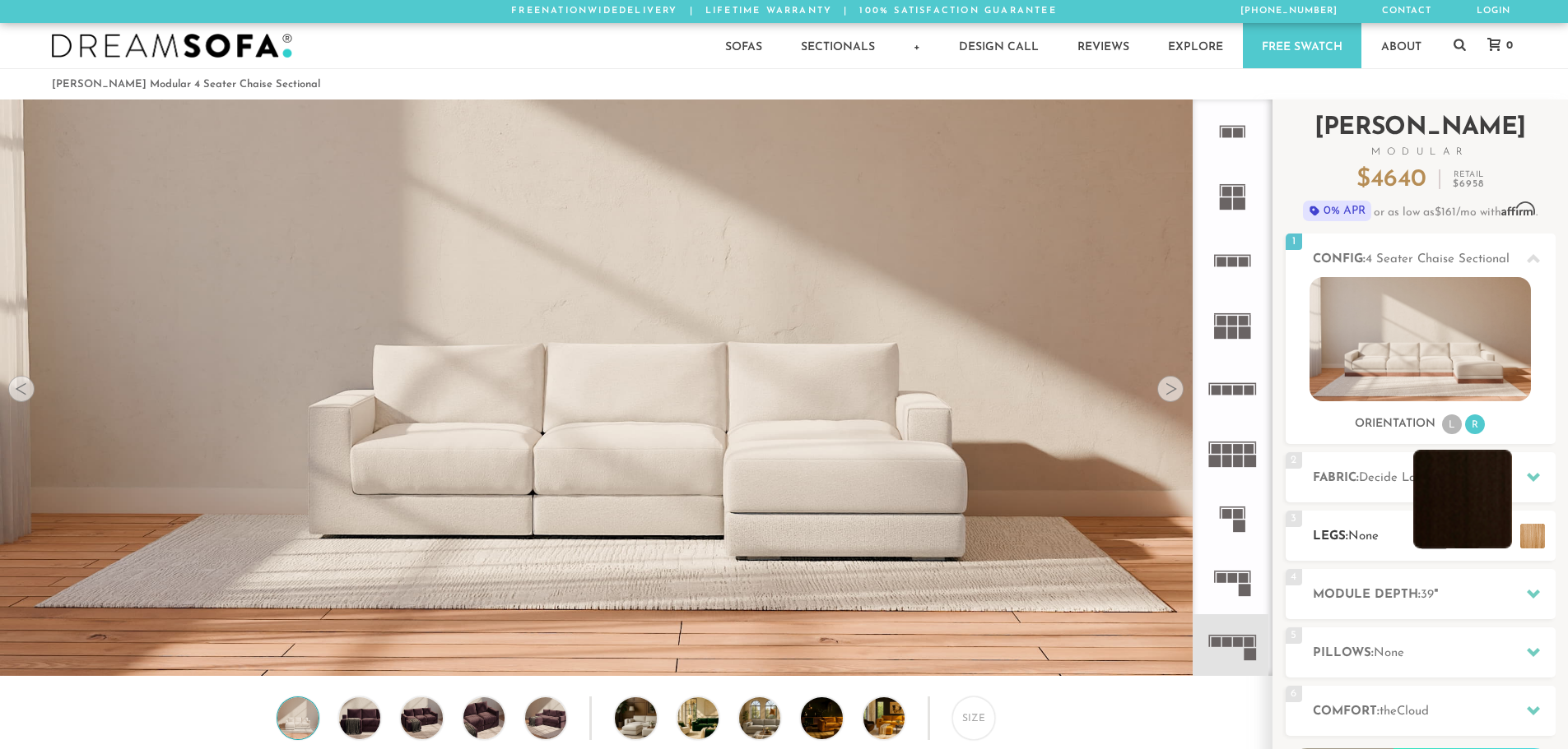
click at [1493, 540] on li at bounding box center [1463, 499] width 99 height 99
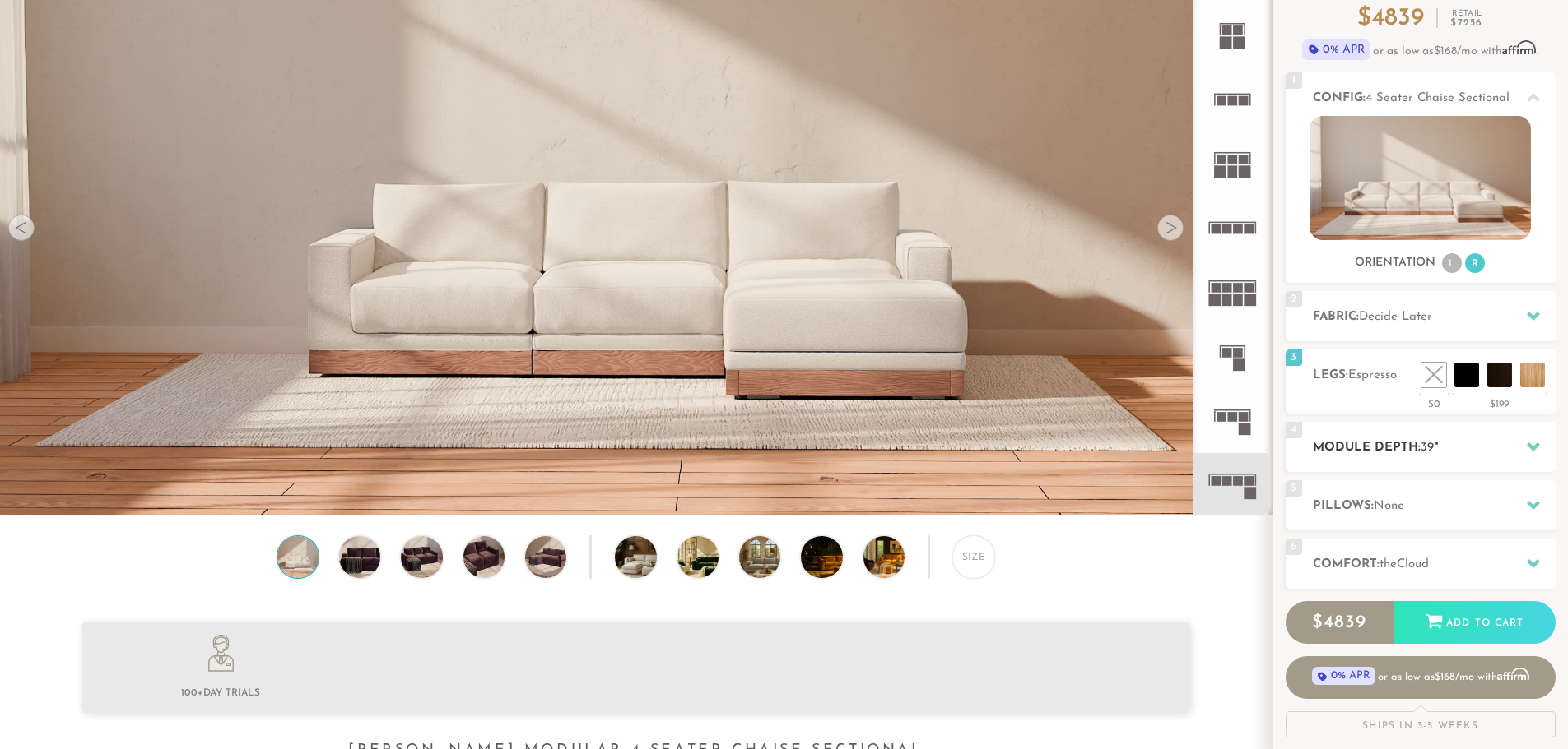
scroll to position [164, 0]
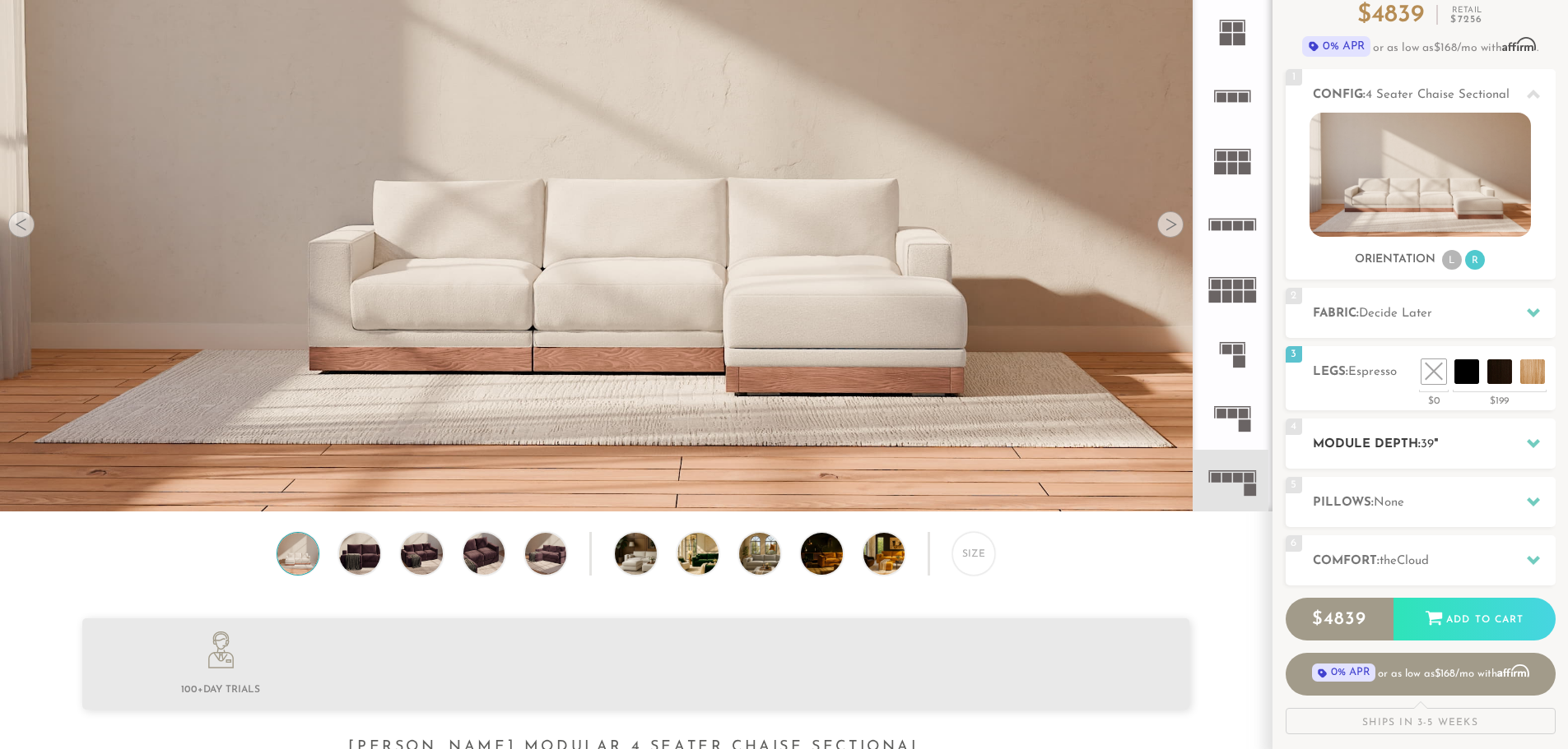
click at [1490, 444] on h2 "Module Depth: 39 "" at bounding box center [1434, 445] width 243 height 19
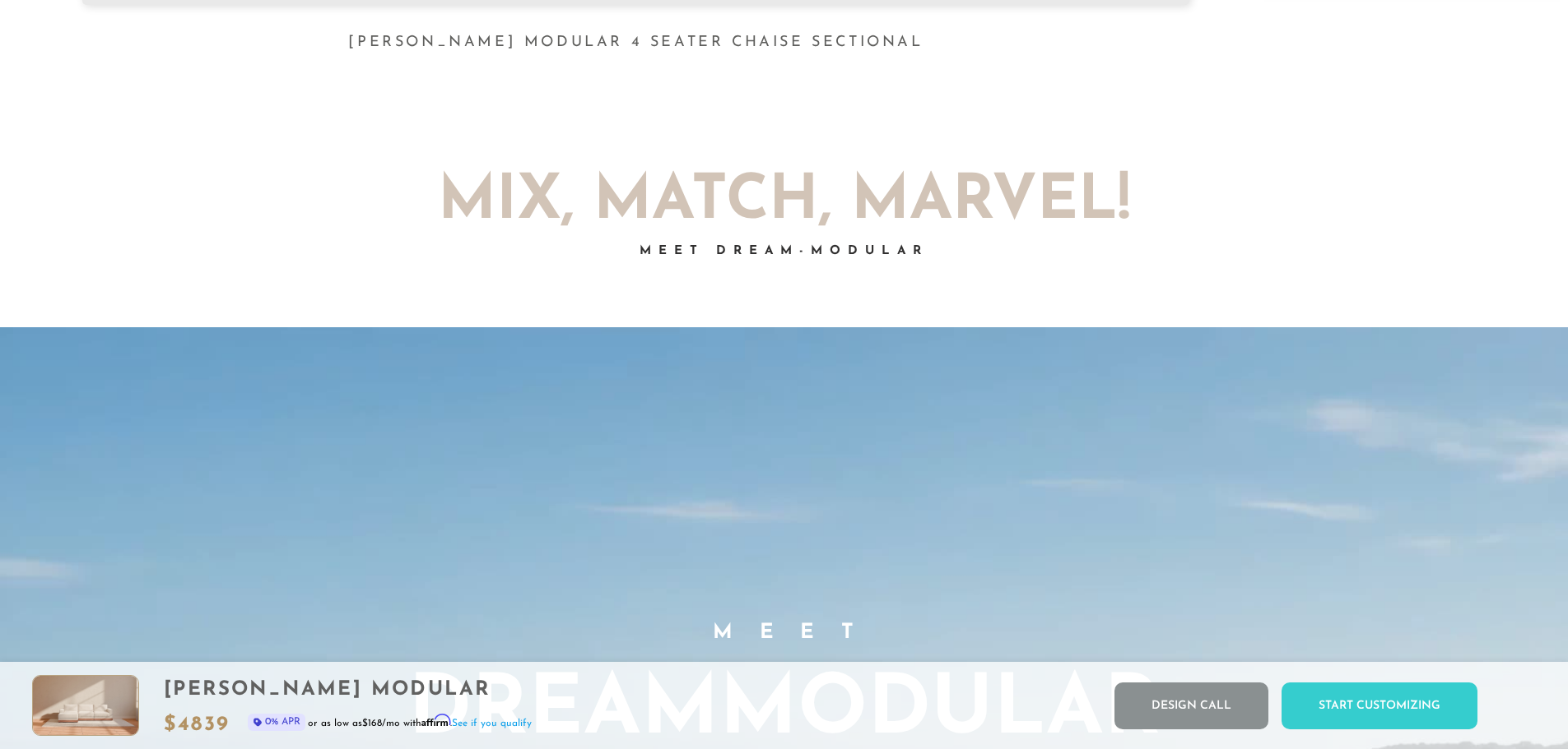
scroll to position [0, 0]
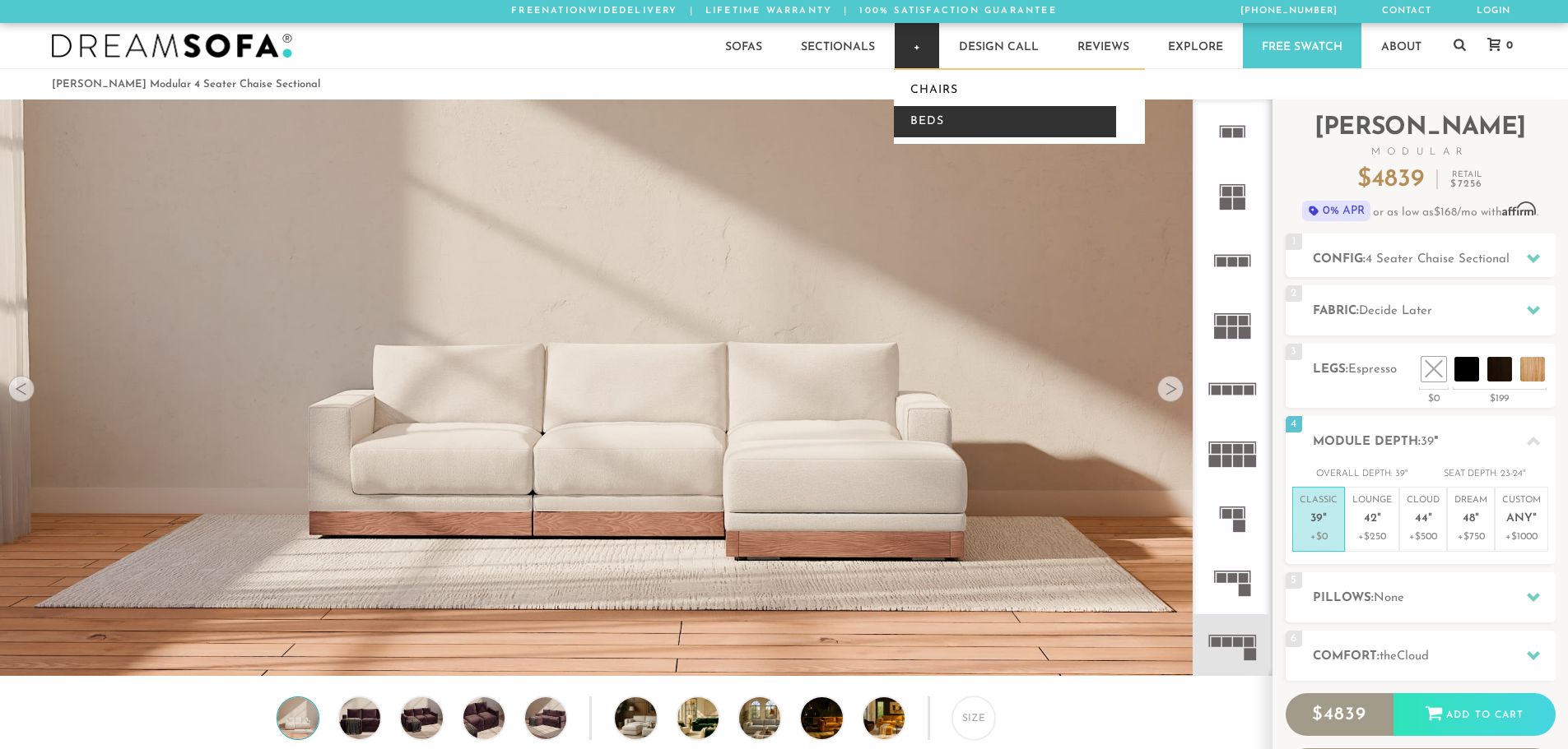
click at [944, 122] on link "Beds" at bounding box center [1005, 121] width 222 height 31
